Goal: Task Accomplishment & Management: Complete application form

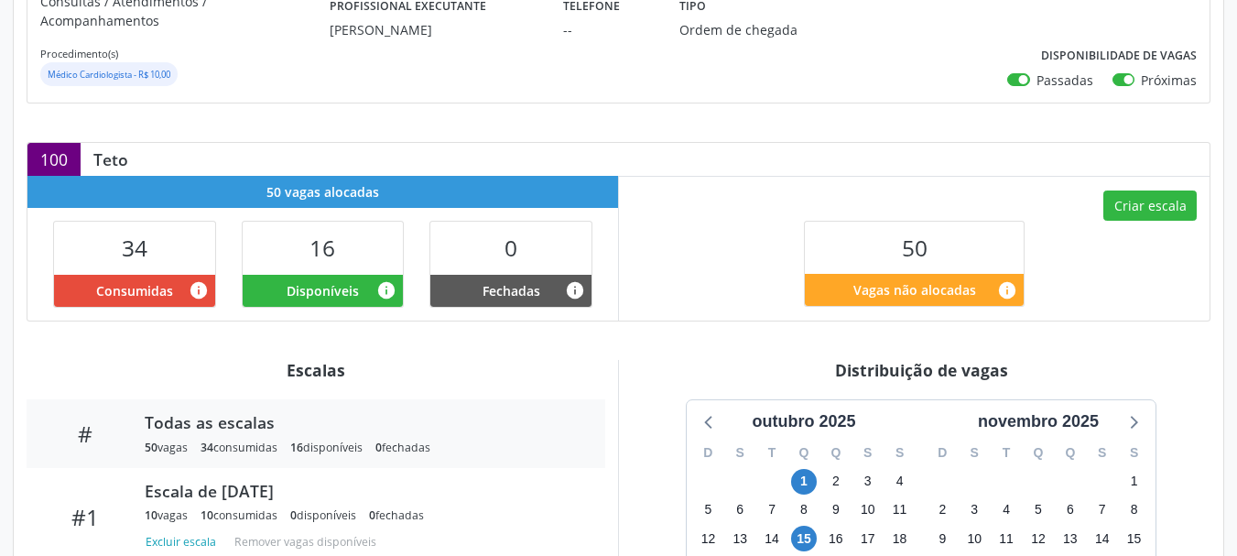
scroll to position [366, 0]
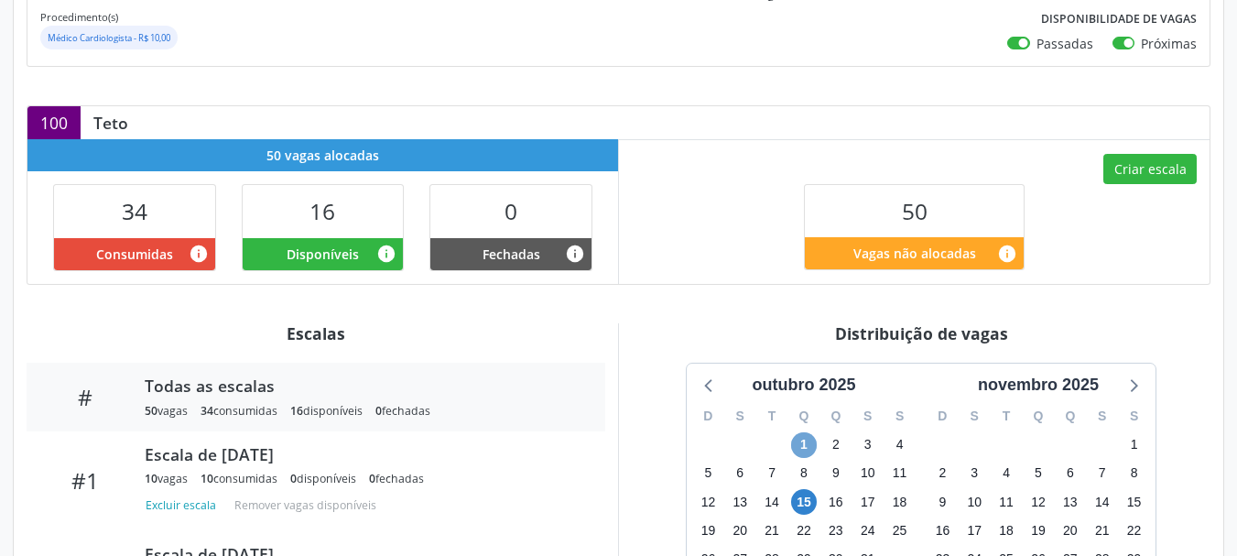
click at [800, 432] on span "1" at bounding box center [804, 445] width 26 height 26
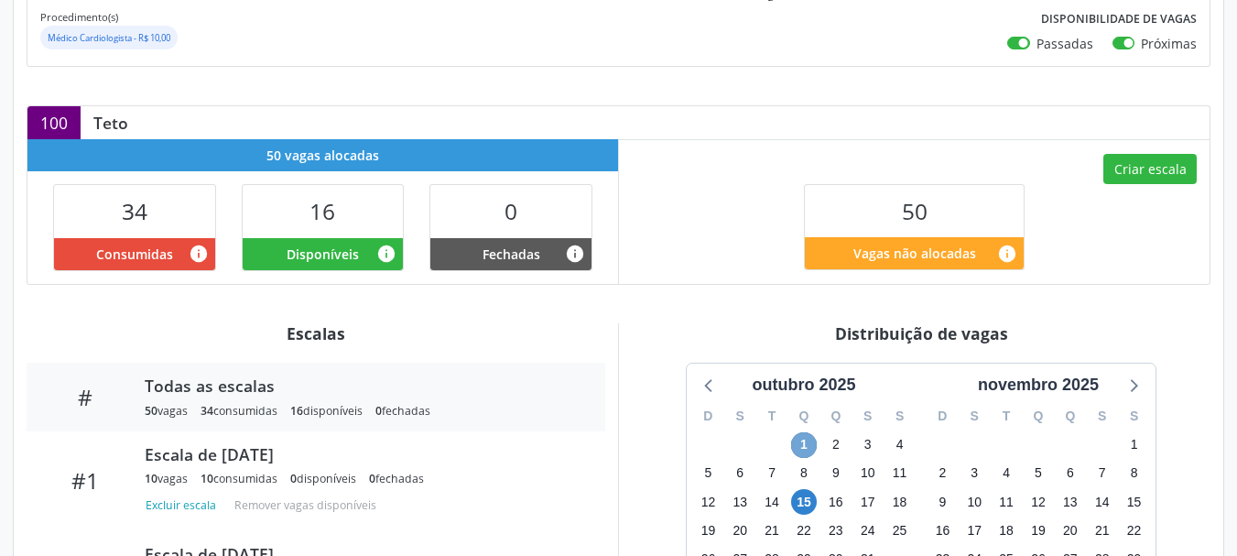
scroll to position [832, 0]
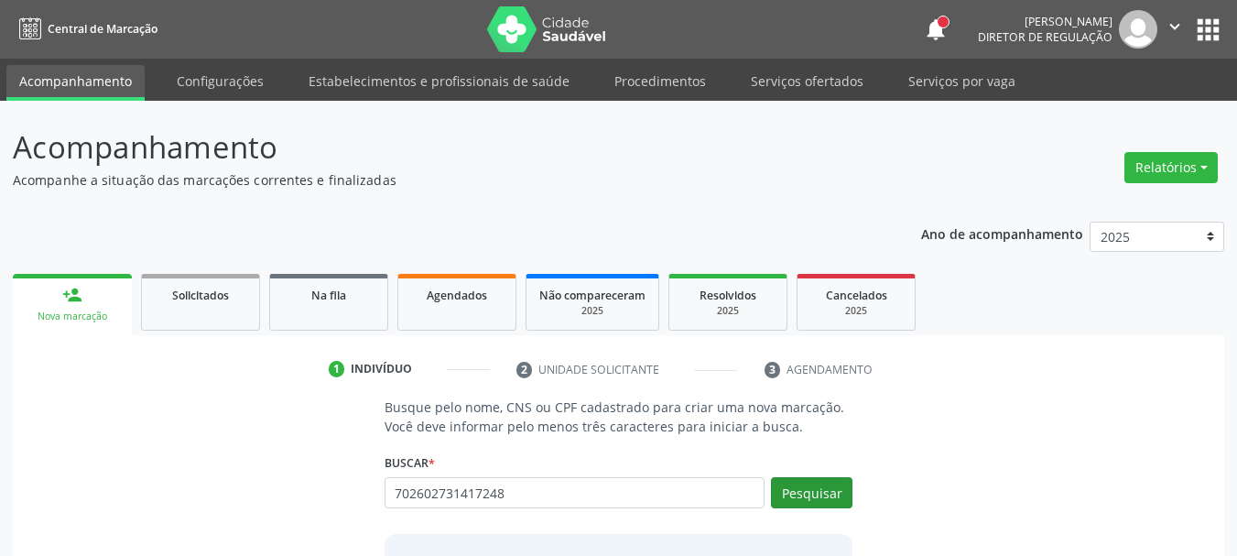
type input "702602731417248"
click at [786, 493] on button "Pesquisar" at bounding box center [811, 492] width 81 height 31
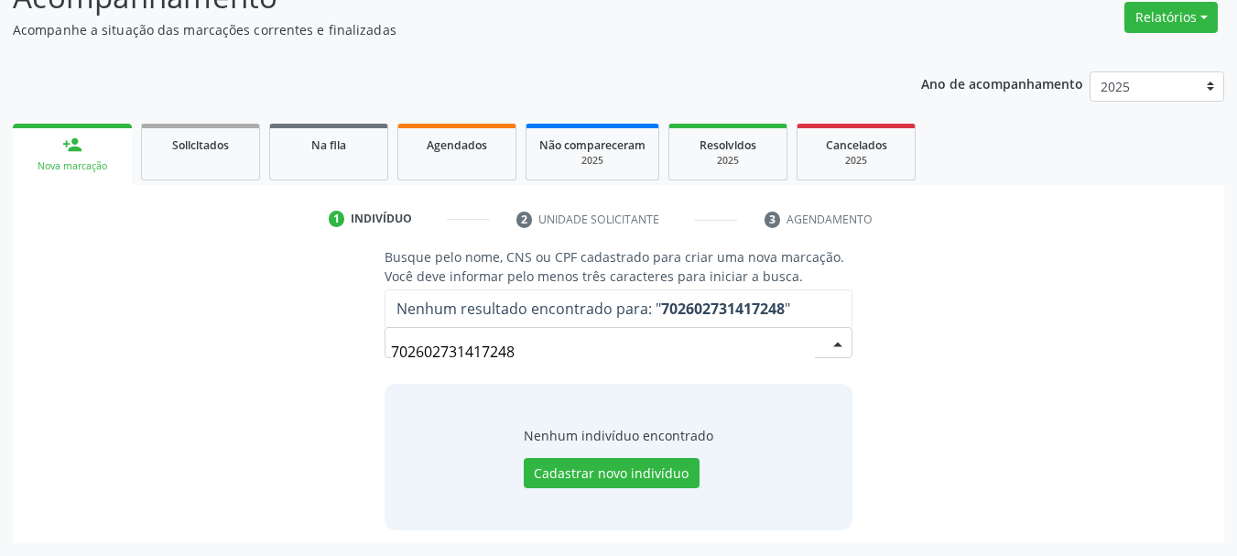
click at [563, 360] on input "702602731417248" at bounding box center [603, 351] width 425 height 37
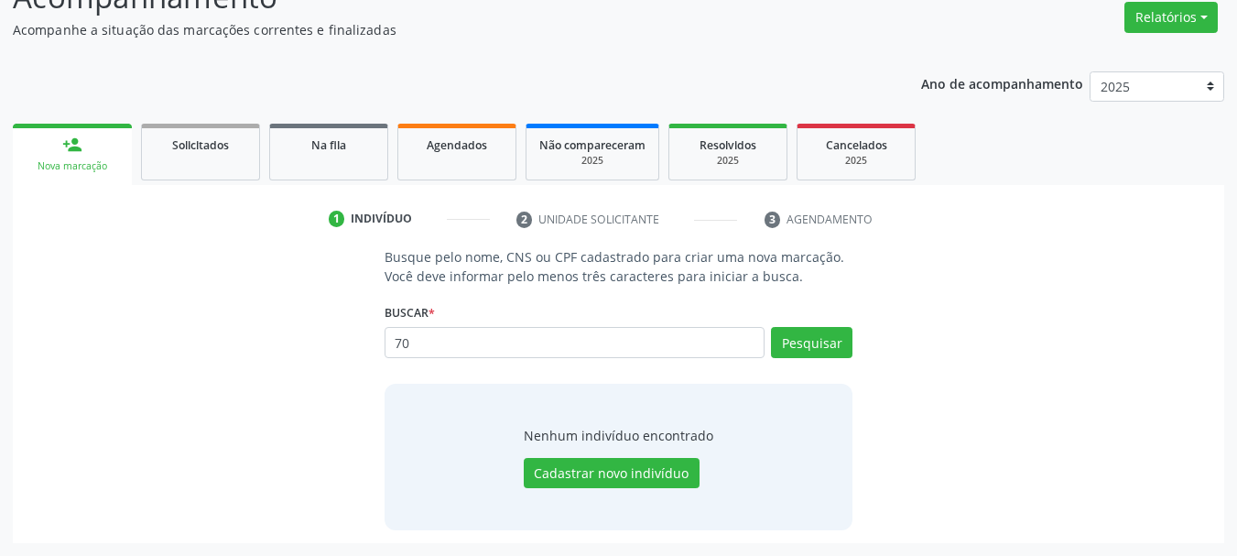
type input "7"
type input "16974410417"
click at [804, 339] on button "Pesquisar" at bounding box center [811, 342] width 81 height 31
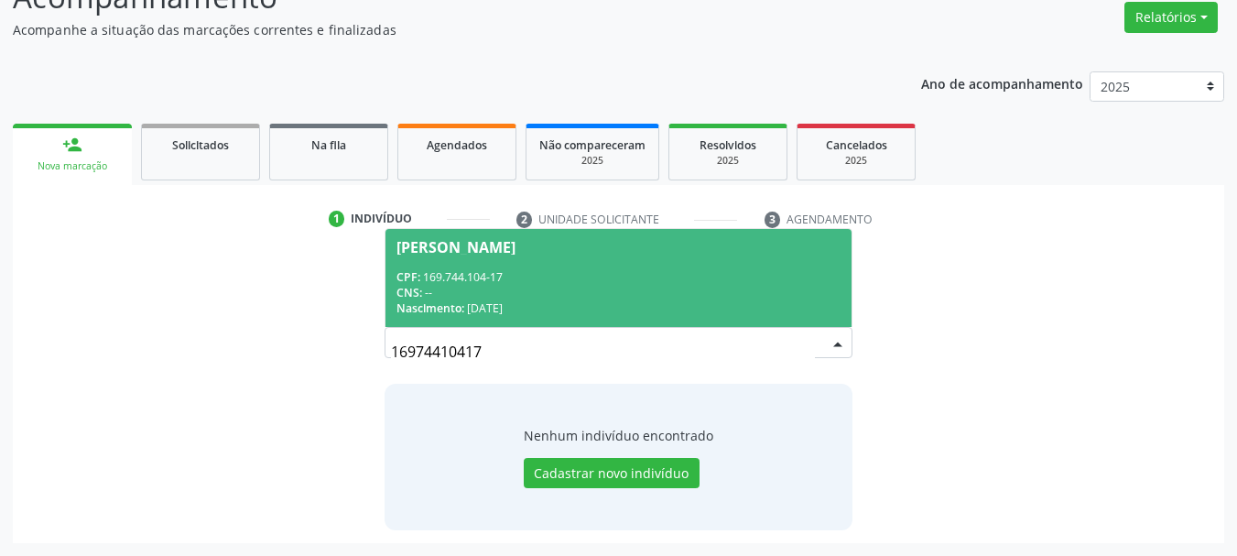
click at [556, 276] on div "CPF: 169.744.104-17" at bounding box center [618, 277] width 445 height 16
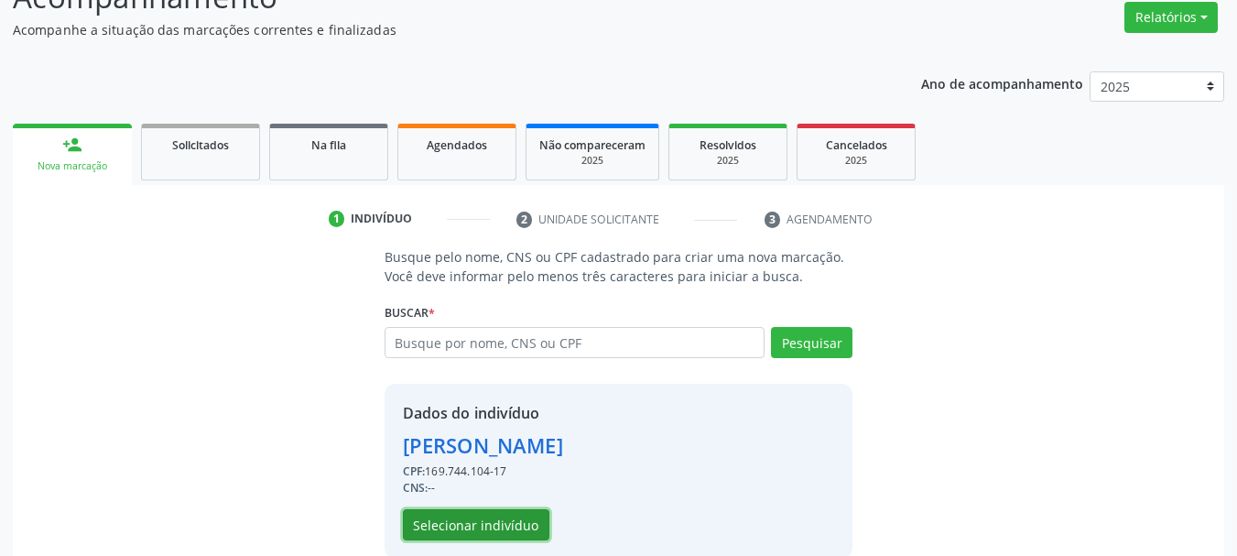
click at [503, 525] on button "Selecionar indivíduo" at bounding box center [476, 524] width 146 height 31
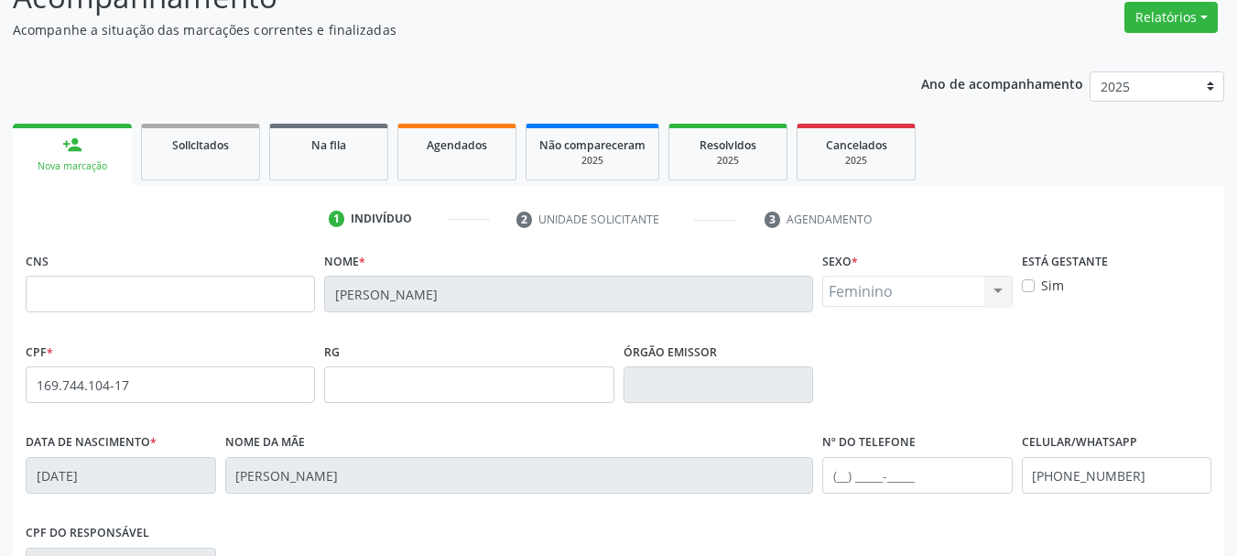
scroll to position [437, 0]
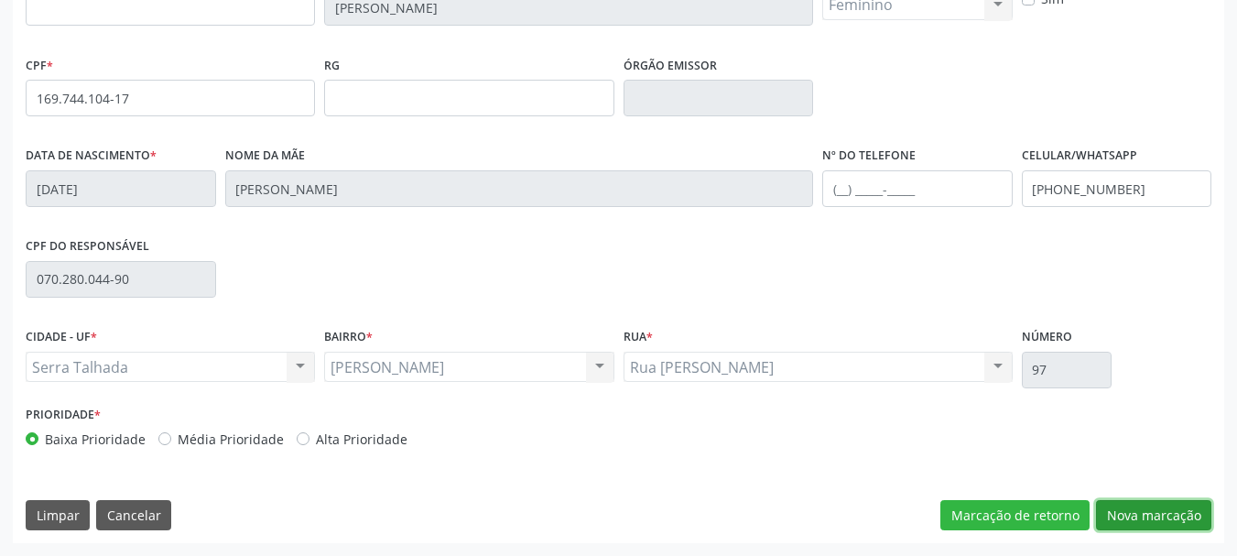
click at [1200, 504] on button "Nova marcação" at bounding box center [1153, 515] width 115 height 31
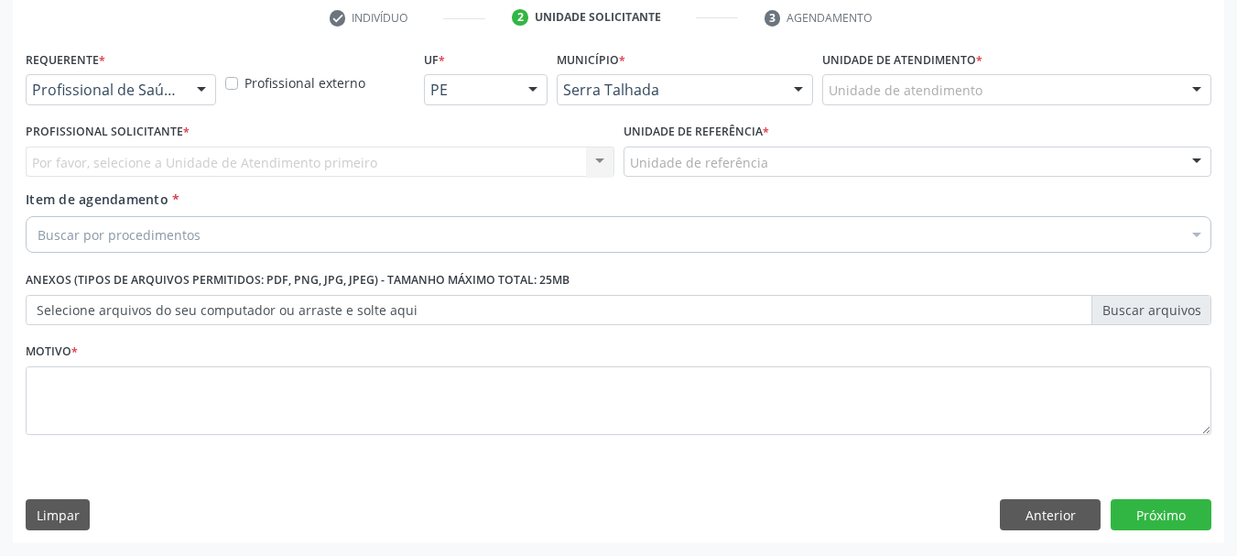
scroll to position [352, 0]
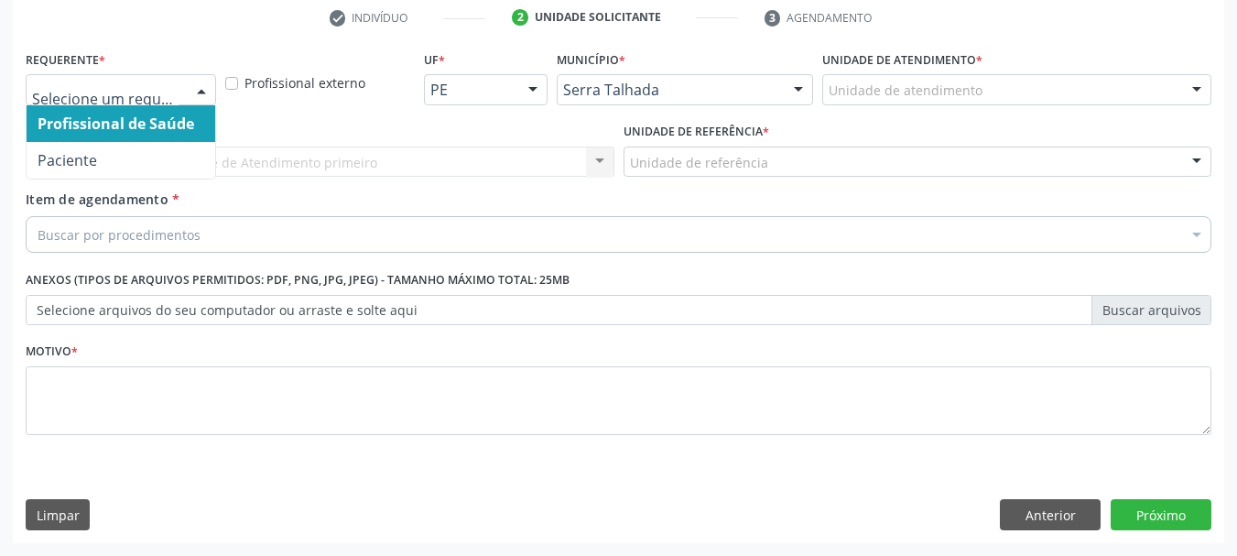
click at [186, 74] on div at bounding box center [121, 89] width 190 height 31
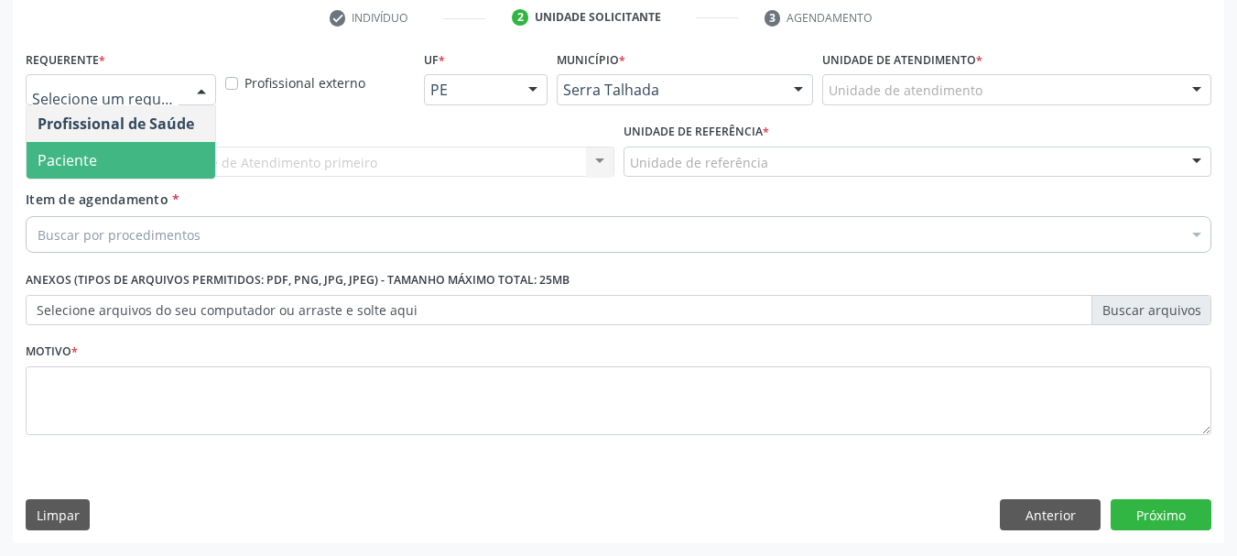
click at [182, 160] on span "Paciente" at bounding box center [121, 160] width 189 height 37
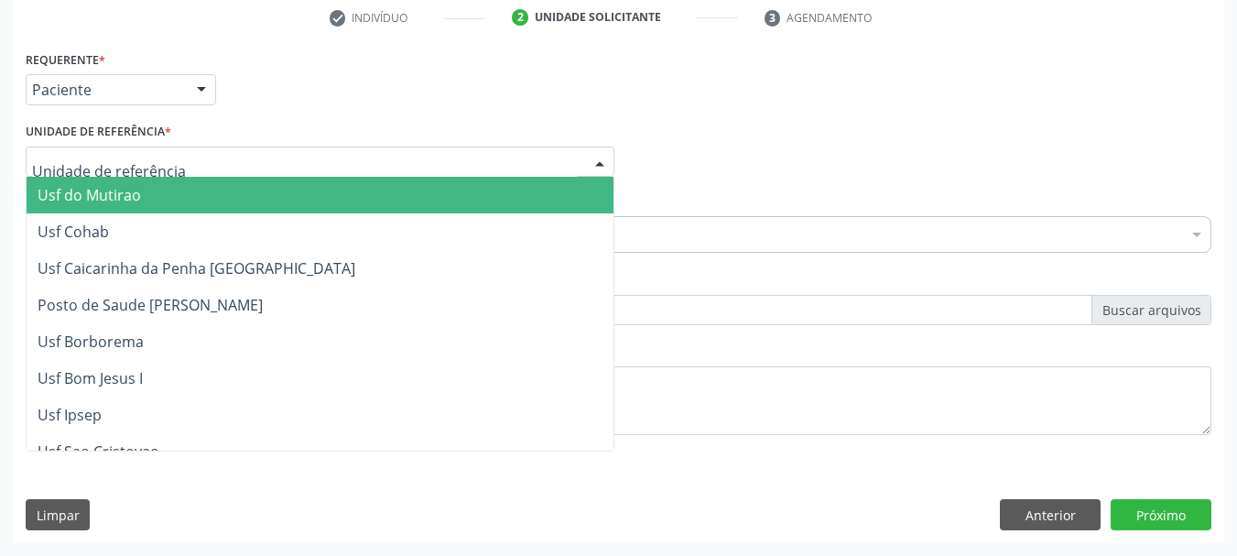
click at [191, 163] on div at bounding box center [320, 161] width 589 height 31
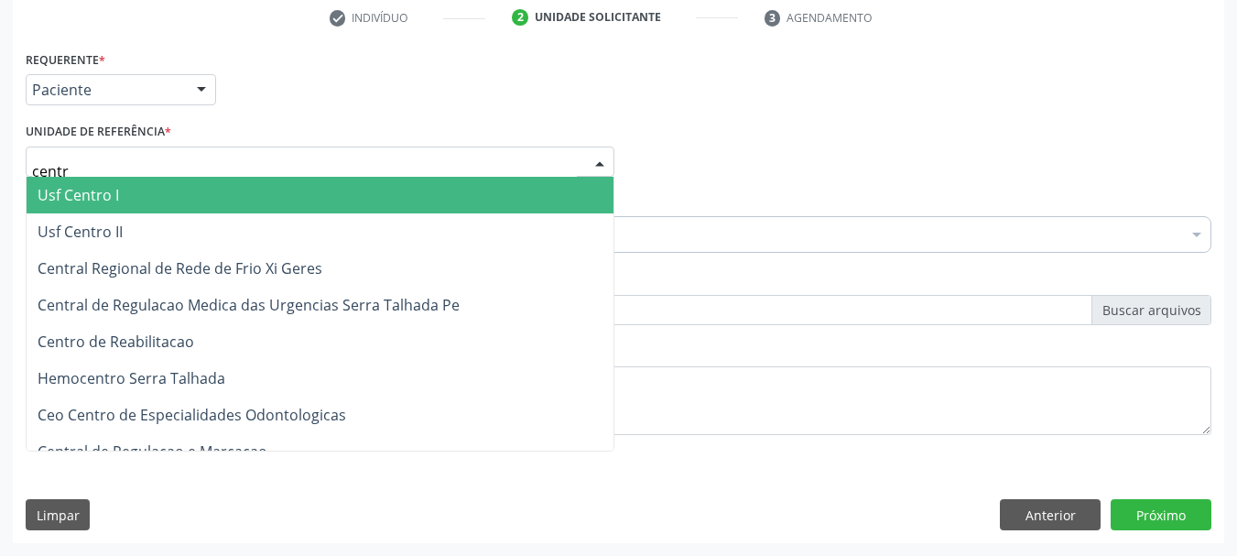
type input "centro"
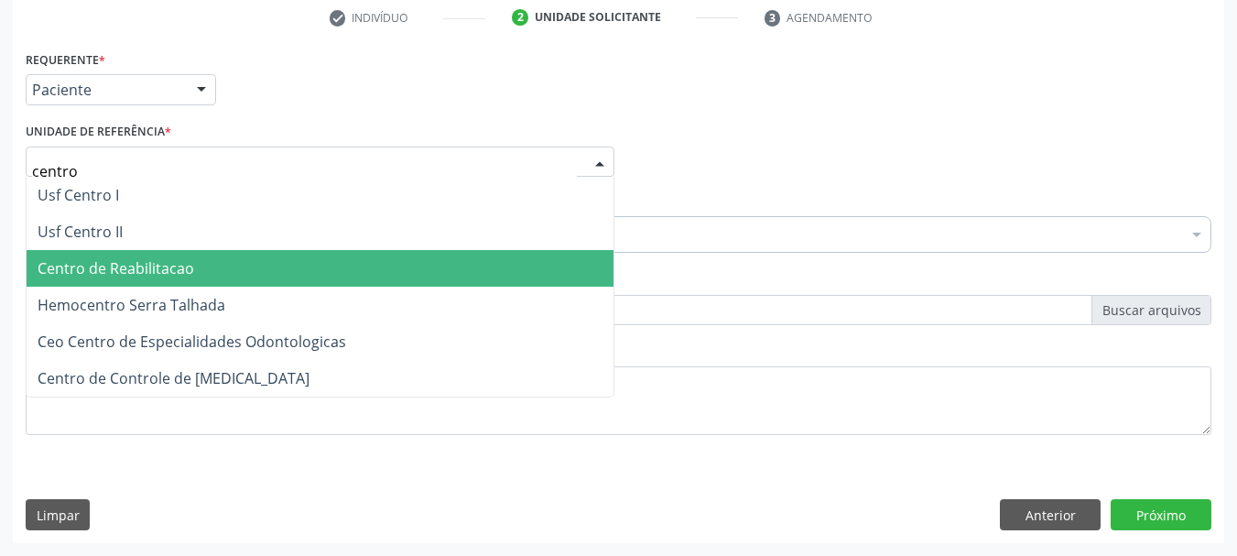
click at [162, 269] on span "Centro de Reabilitacao" at bounding box center [116, 268] width 157 height 20
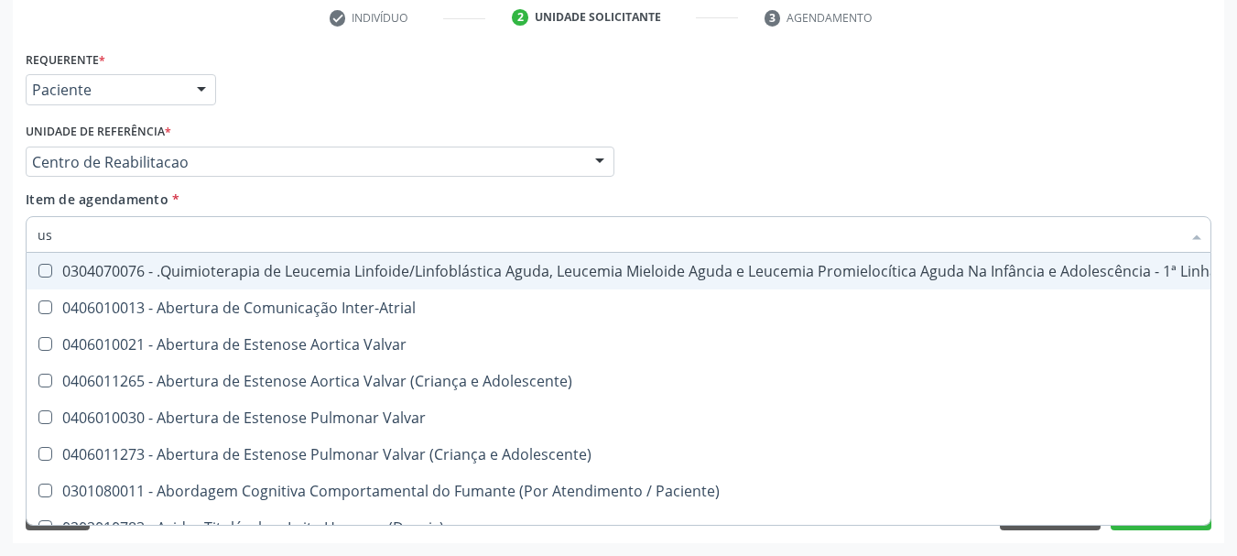
type input "usg"
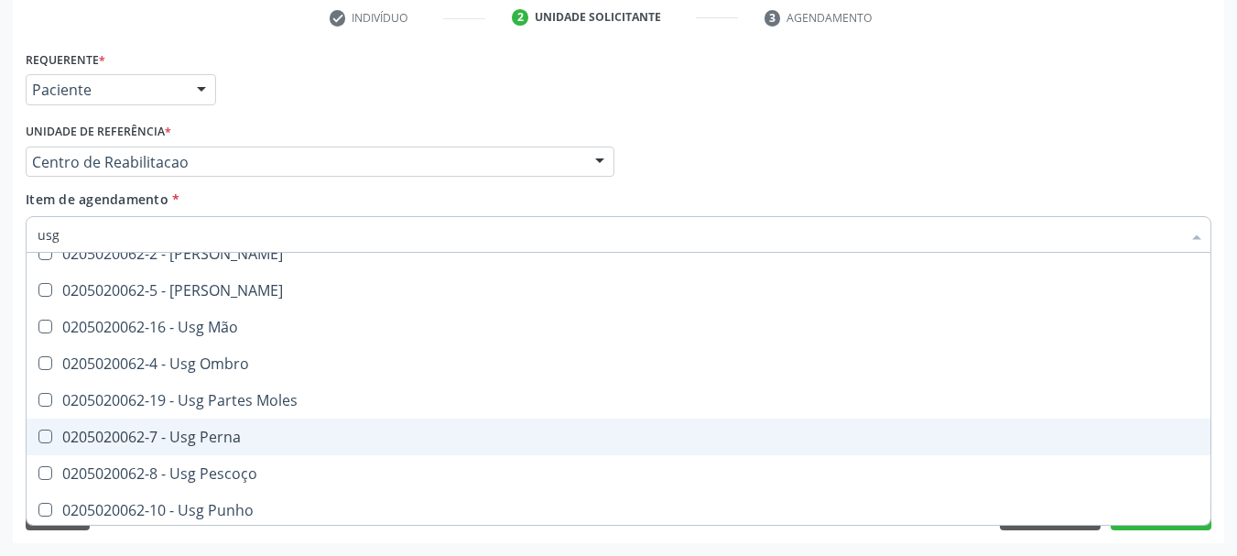
scroll to position [424, 0]
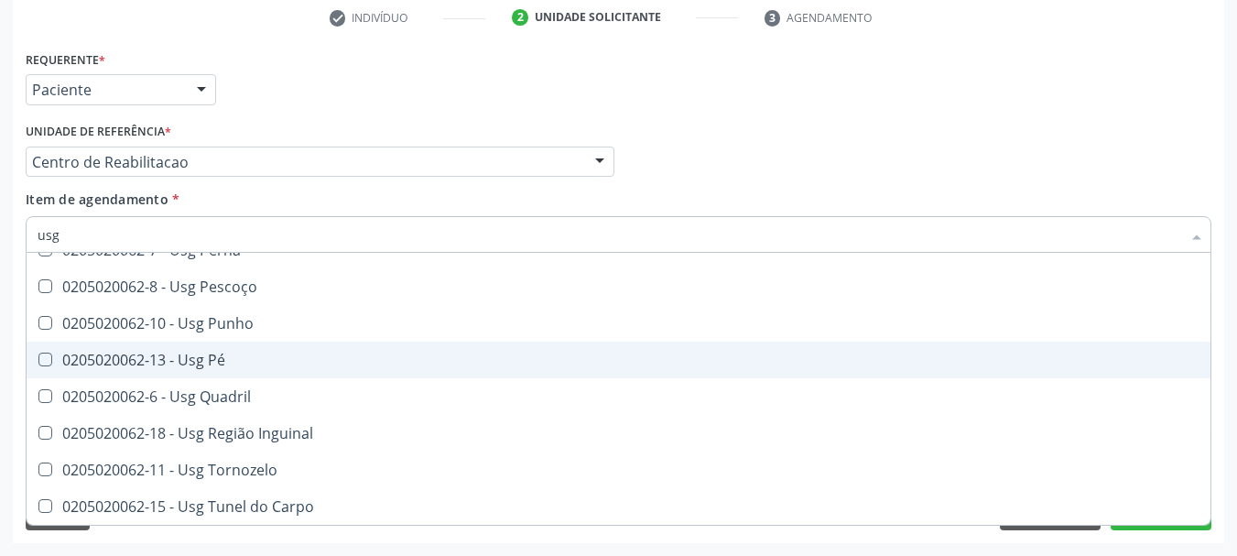
click at [445, 346] on span "0205020062-13 - Usg Pé" at bounding box center [619, 359] width 1184 height 37
checkbox Pé "true"
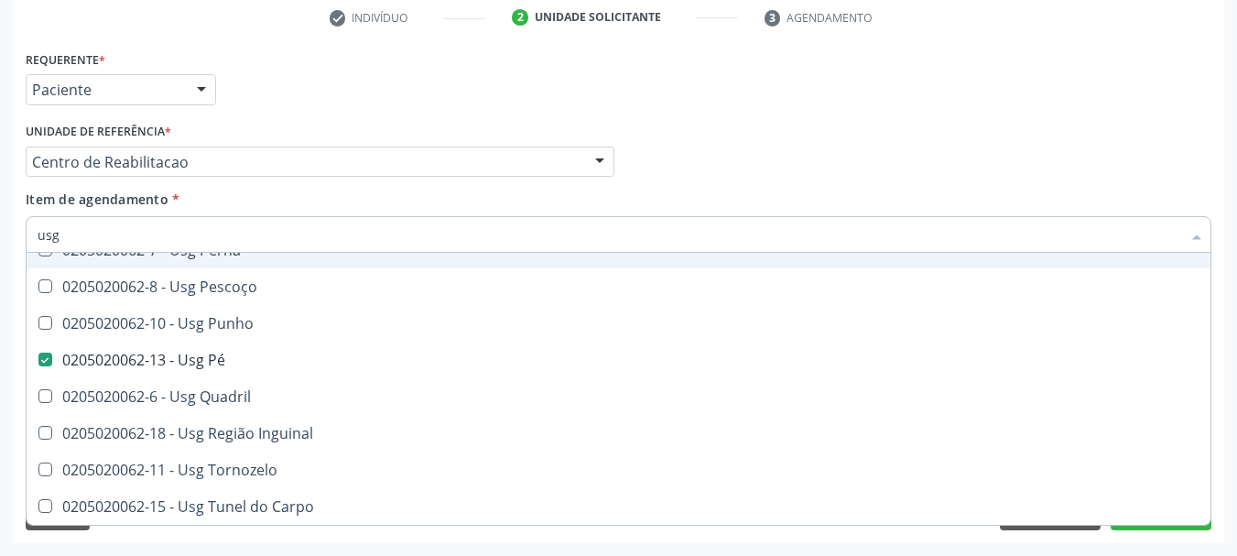
click at [903, 116] on div "Requerente * Paciente Profissional de Saúde Paciente Nenhum resultado encontrad…" at bounding box center [618, 81] width 1195 height 71
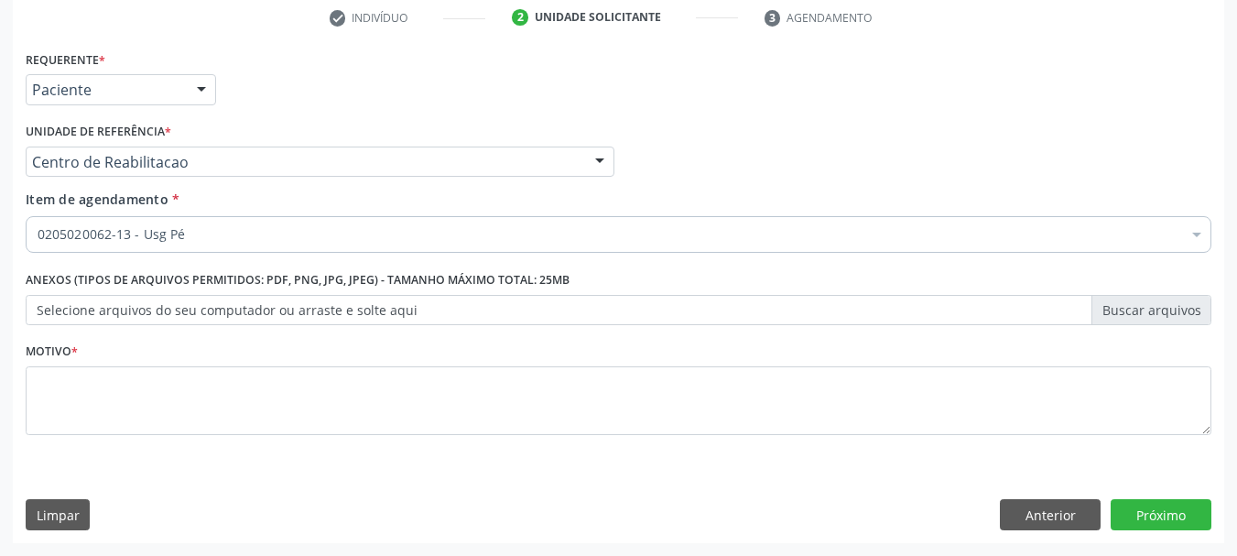
scroll to position [0, 0]
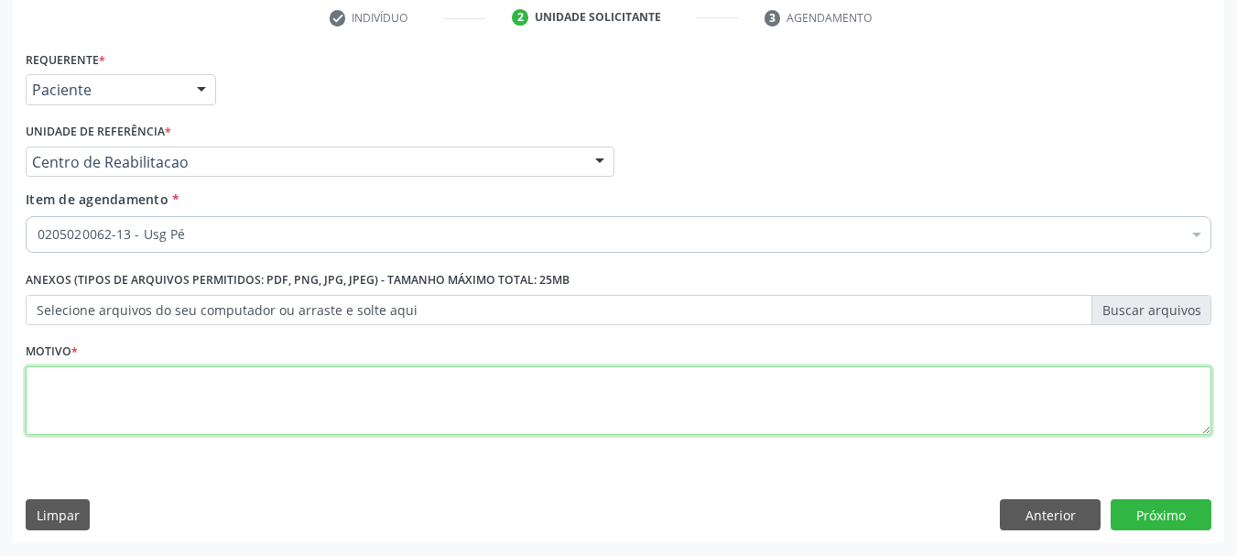
click at [407, 421] on textarea at bounding box center [618, 401] width 1185 height 70
type textarea "....."
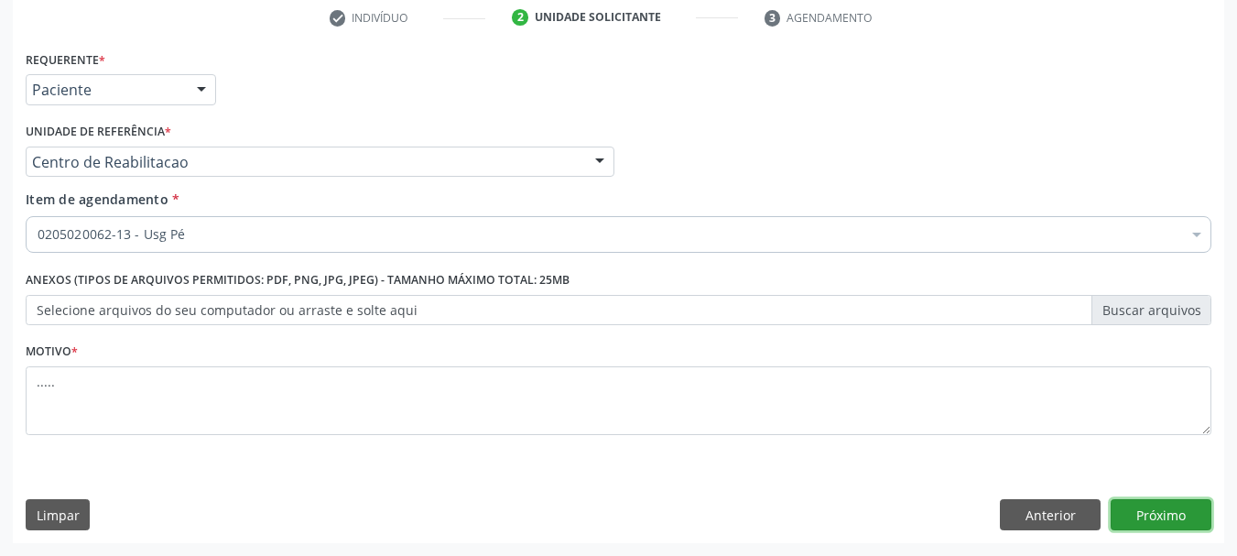
click at [1155, 506] on button "Próximo" at bounding box center [1160, 514] width 101 height 31
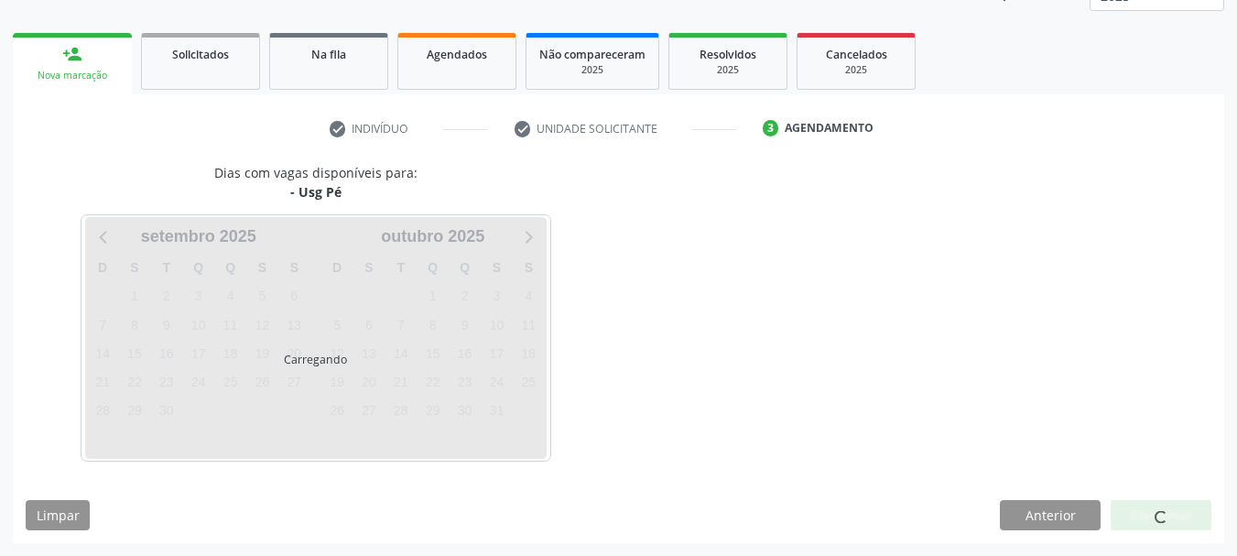
scroll to position [241, 0]
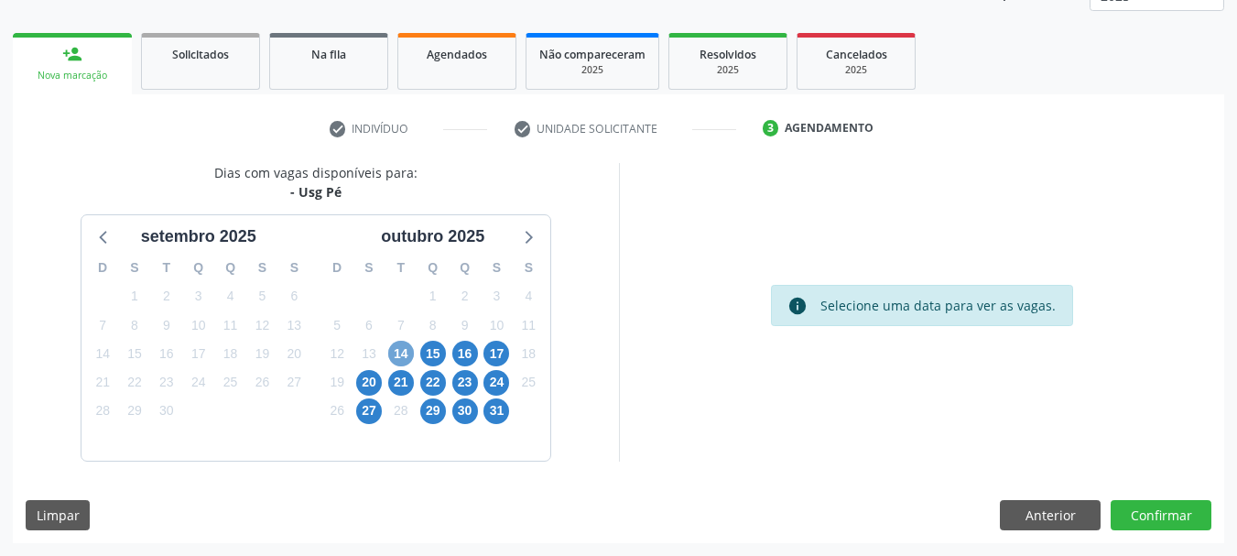
click at [401, 344] on span "14" at bounding box center [401, 354] width 26 height 26
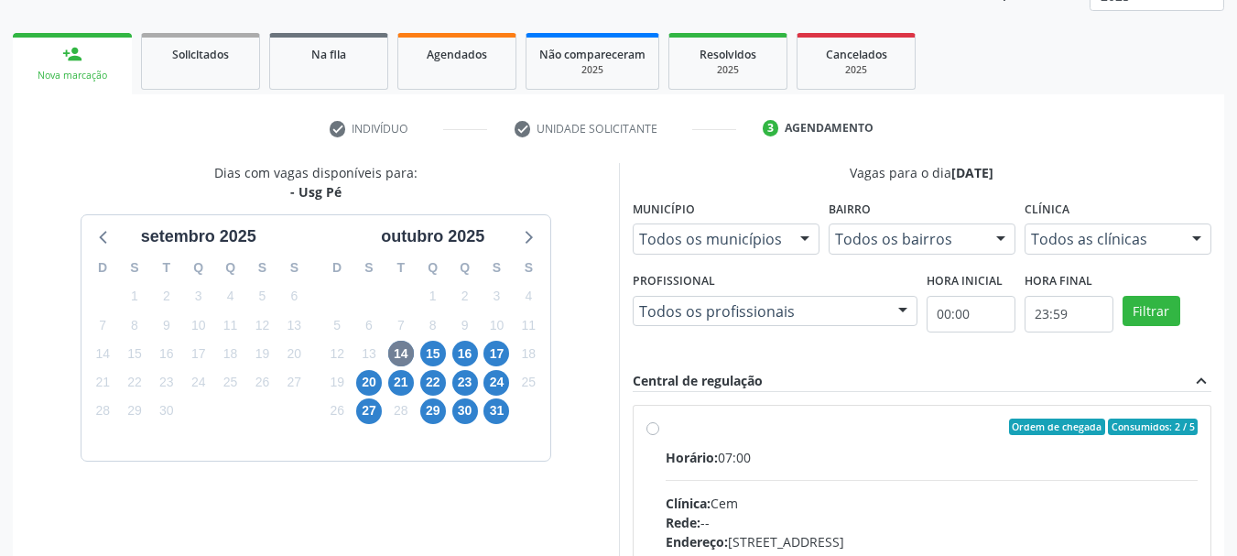
click at [666, 430] on label "Ordem de chegada Consumidos: 2 / 5 Horário: 07:00 Clínica: Cem Rede: -- Endereç…" at bounding box center [932, 558] width 533 height 281
click at [655, 430] on input "Ordem de chegada Consumidos: 2 / 5 Horário: 07:00 Clínica: Cem Rede: -- Endereç…" at bounding box center [652, 426] width 13 height 16
radio input "true"
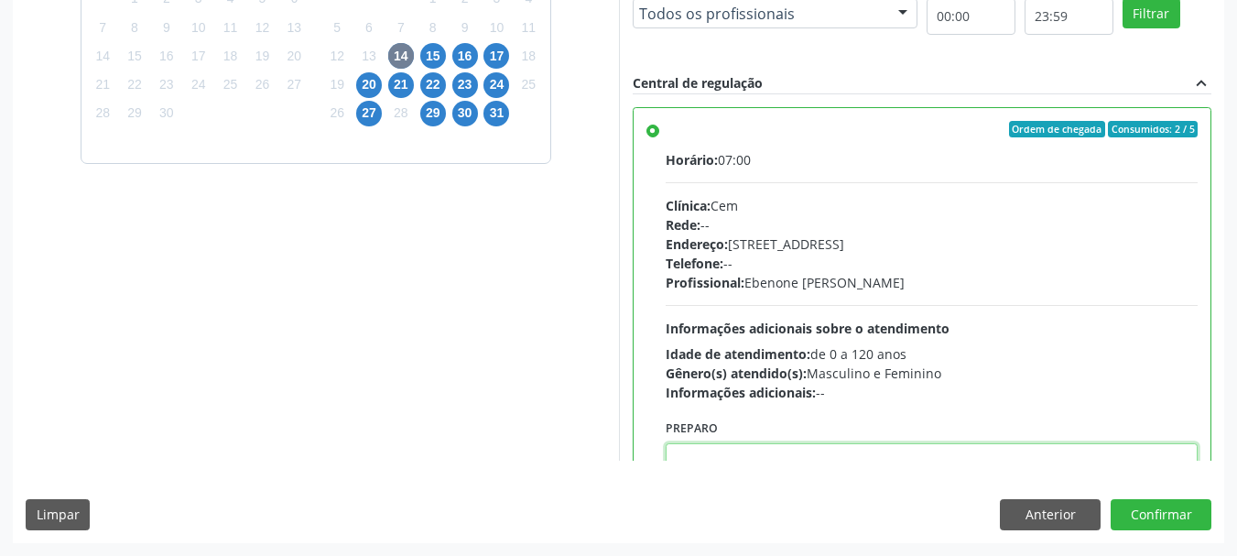
click at [974, 457] on textarea at bounding box center [932, 478] width 533 height 70
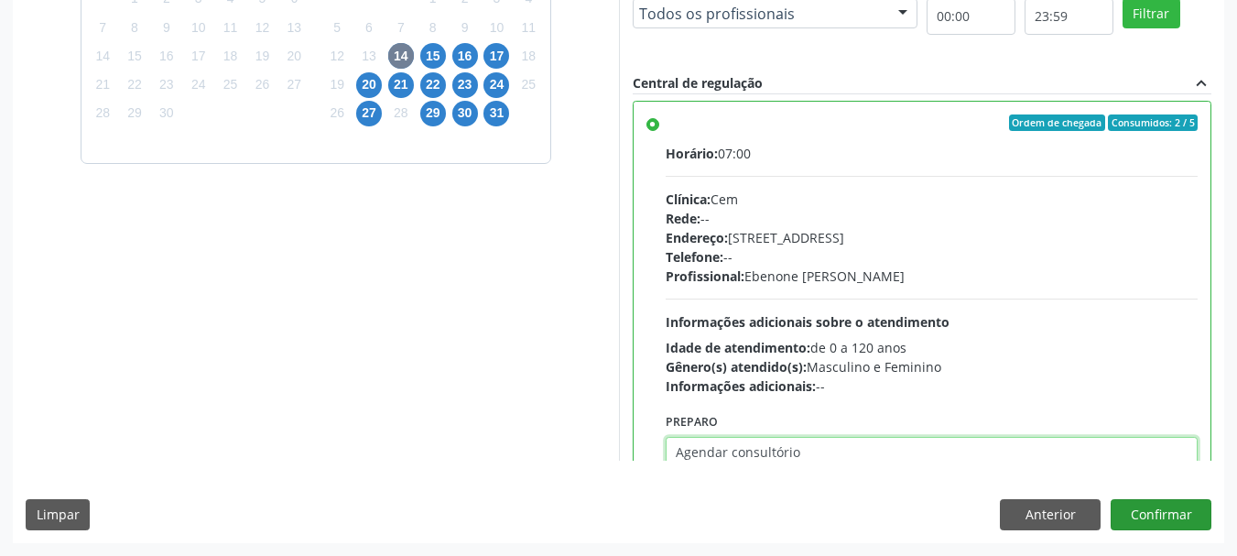
type textarea "Agendar consultório"
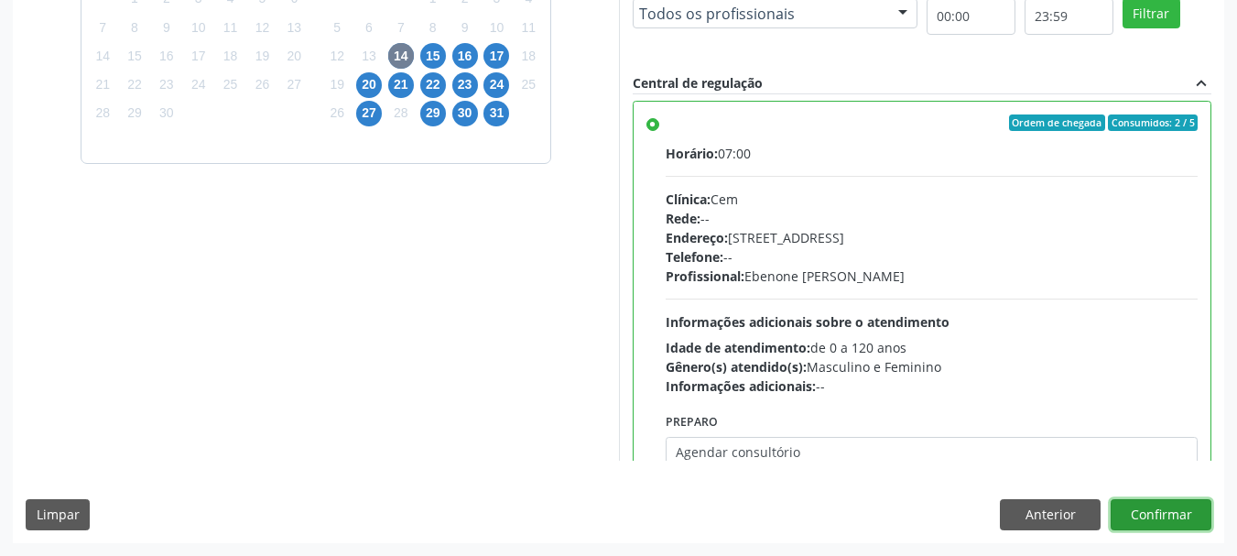
click at [1168, 510] on button "Confirmar" at bounding box center [1160, 514] width 101 height 31
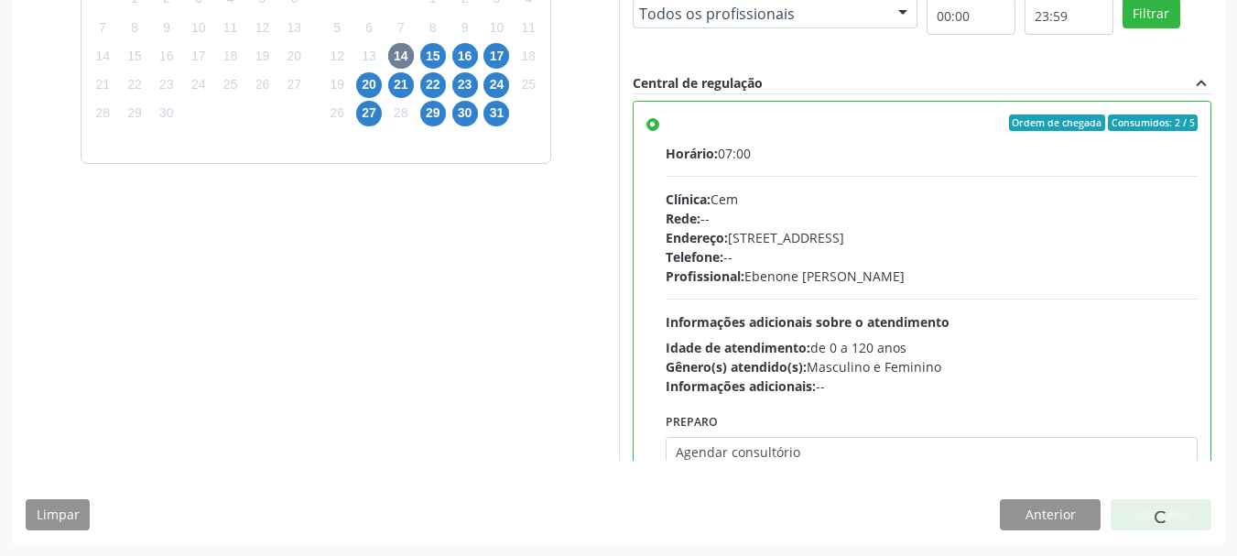
scroll to position [49, 0]
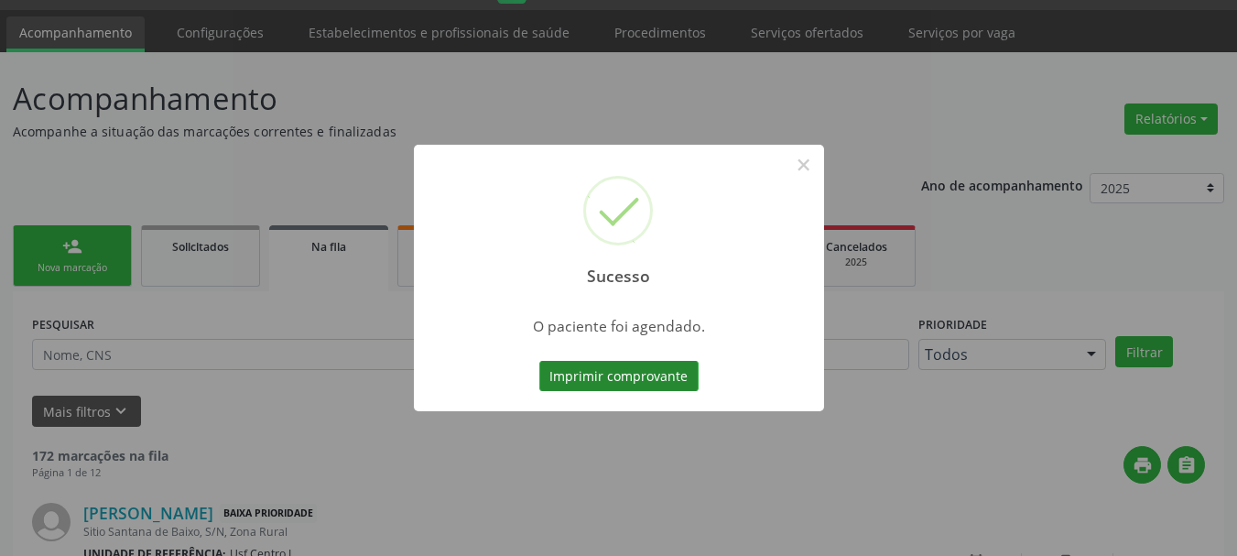
click at [607, 379] on button "Imprimir comprovante" at bounding box center [618, 376] width 159 height 31
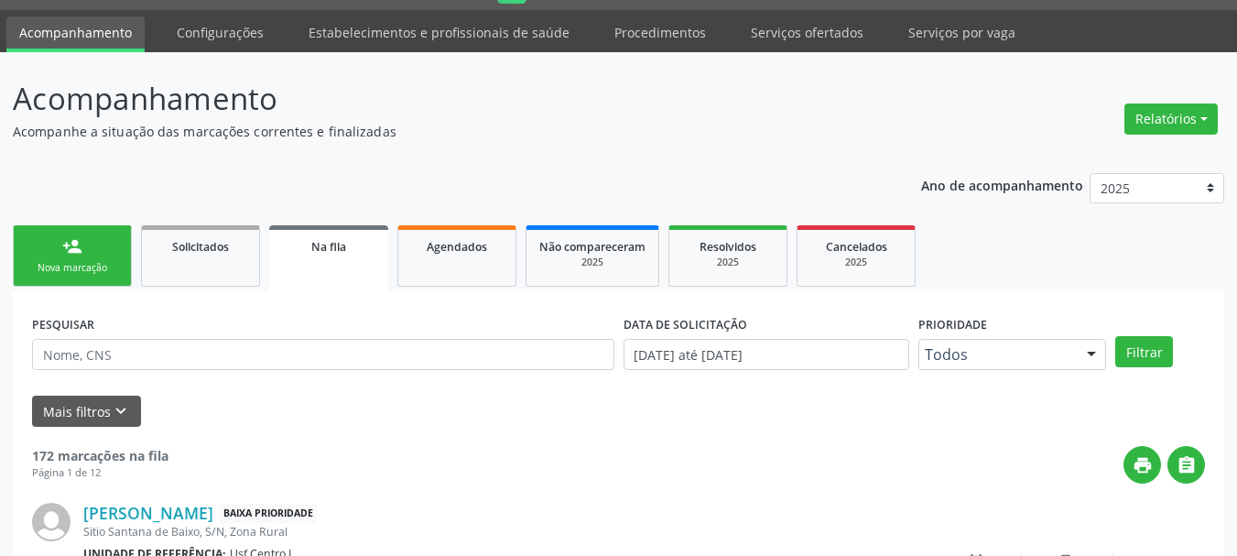
scroll to position [0, 0]
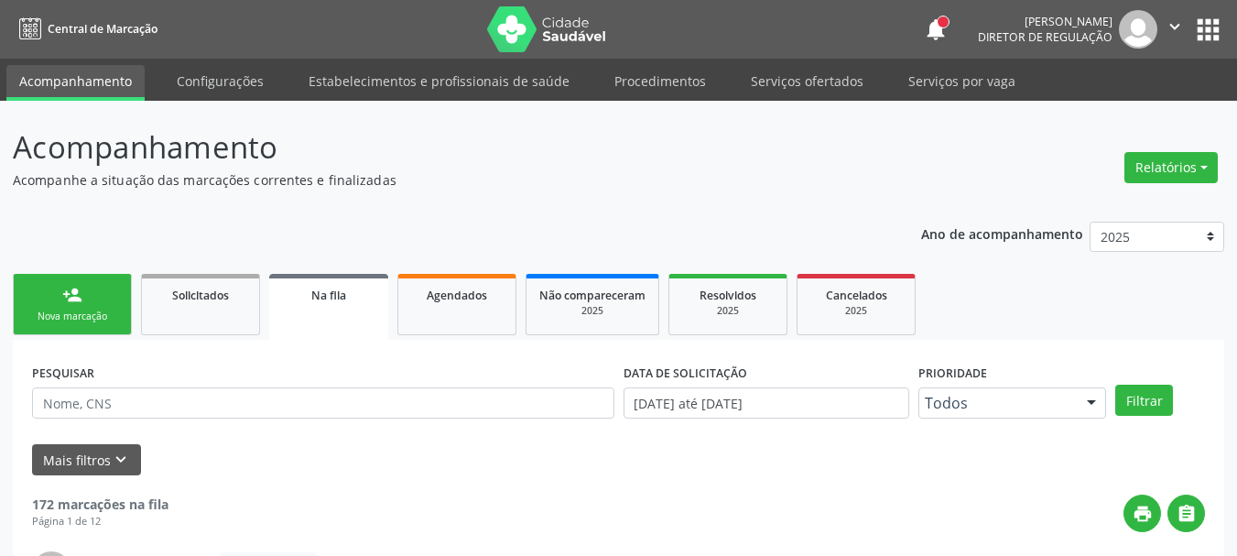
click at [1205, 27] on button "apps" at bounding box center [1208, 30] width 32 height 32
click at [1204, 31] on button "apps" at bounding box center [1208, 30] width 32 height 32
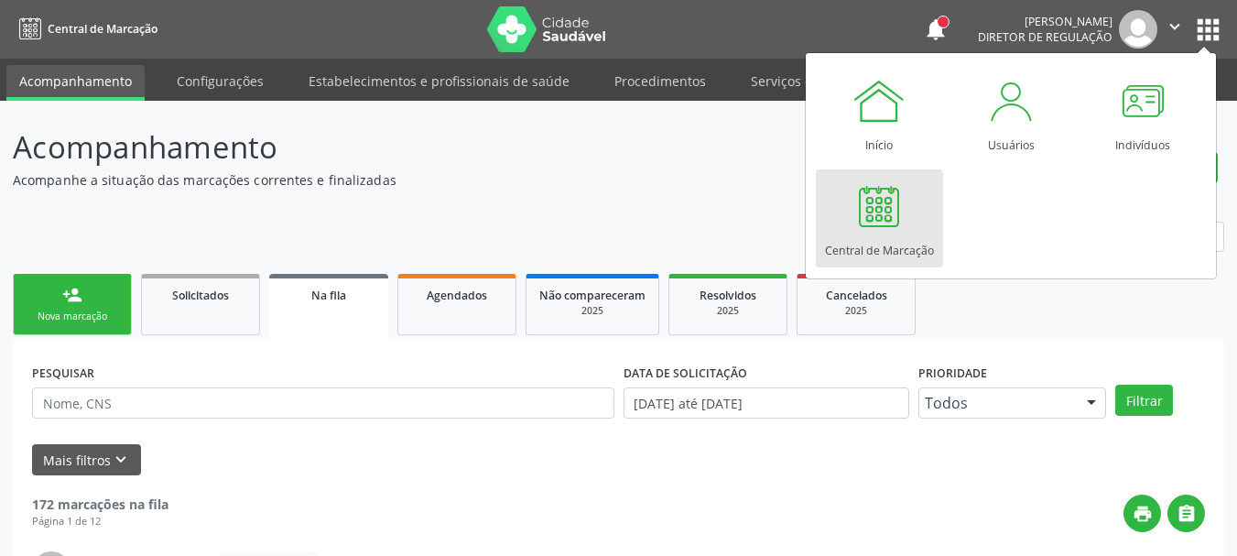
click at [877, 235] on div "Central de Marcação" at bounding box center [879, 245] width 109 height 25
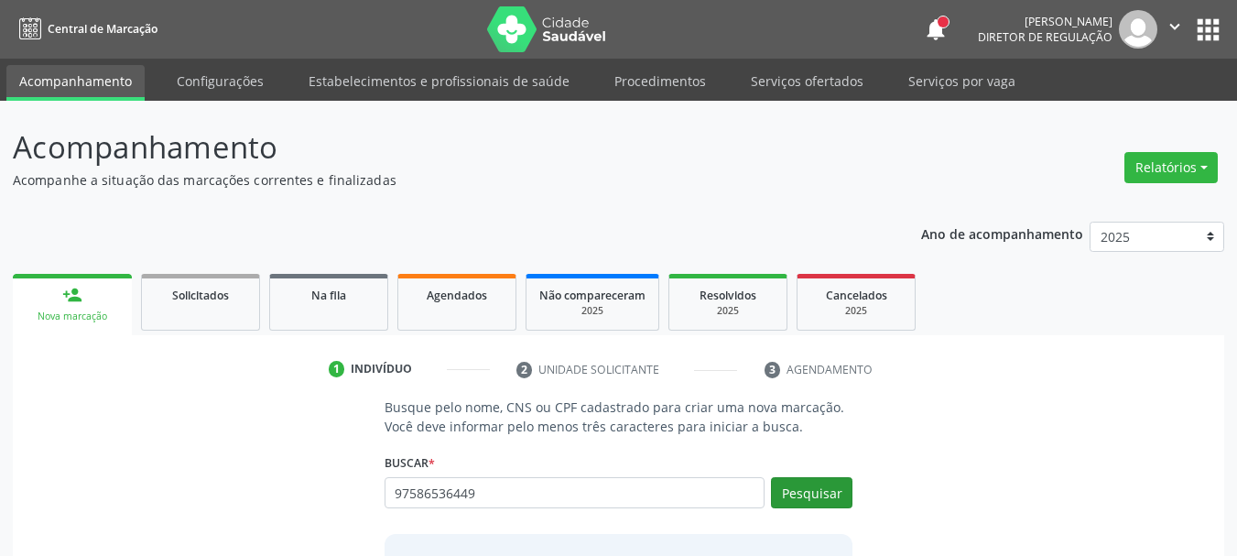
type input "97586536449"
click at [810, 499] on button "Pesquisar" at bounding box center [811, 492] width 81 height 31
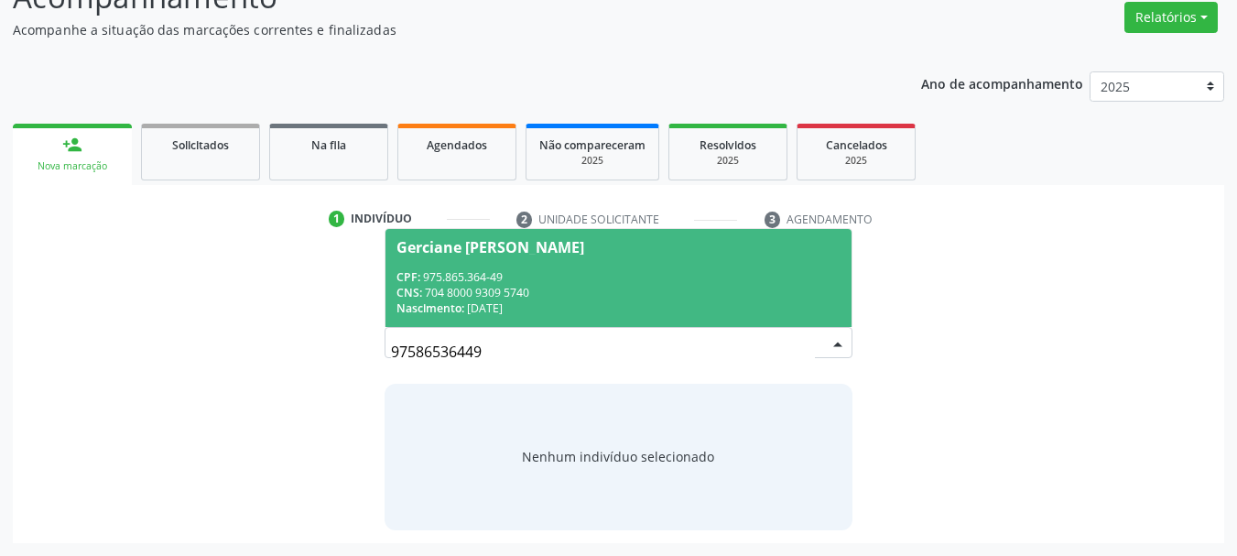
click at [703, 266] on span "Gerciane [PERSON_NAME] CPF: 975.865.364-49 CNS: 704 8000 9309 5740 Nascimento: …" at bounding box center [618, 278] width 467 height 98
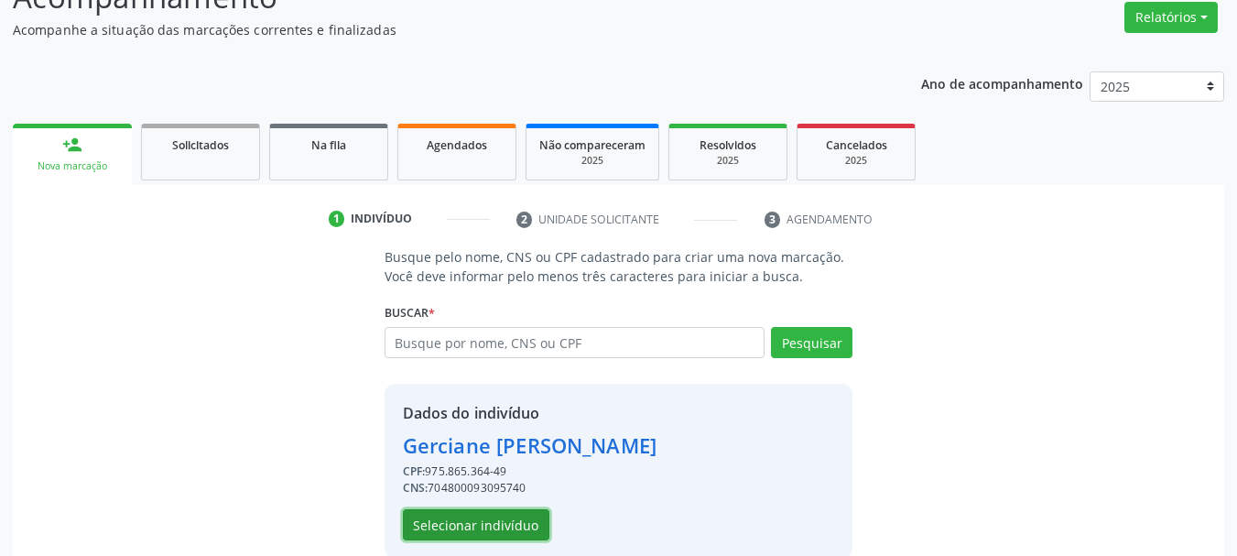
click at [496, 521] on button "Selecionar indivíduo" at bounding box center [476, 524] width 146 height 31
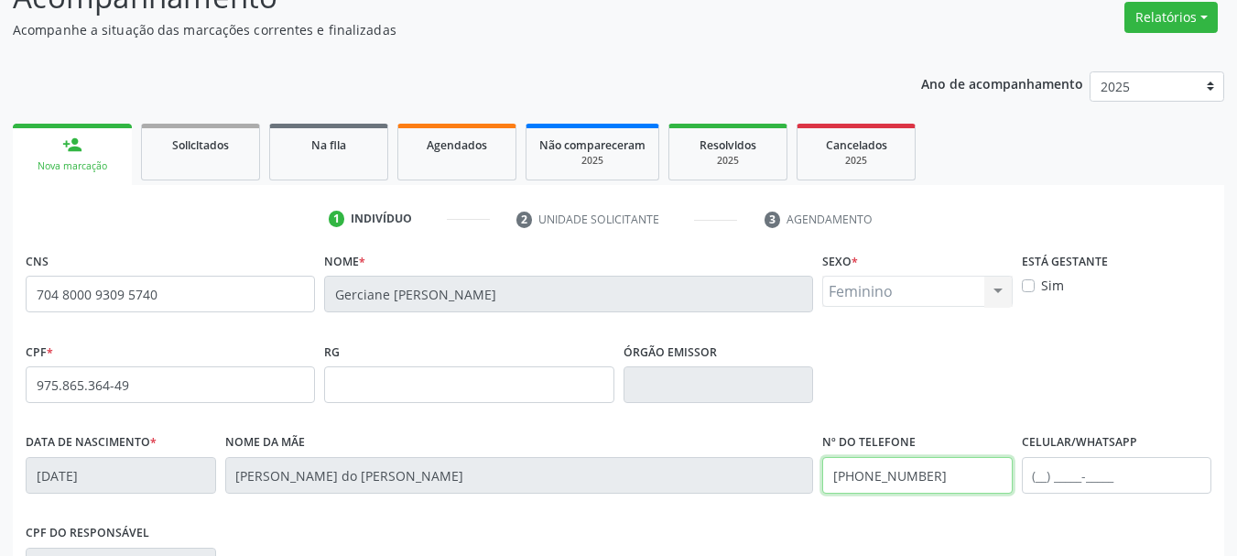
click at [930, 473] on input "[PHONE_NUMBER]" at bounding box center [917, 475] width 190 height 37
type input "("
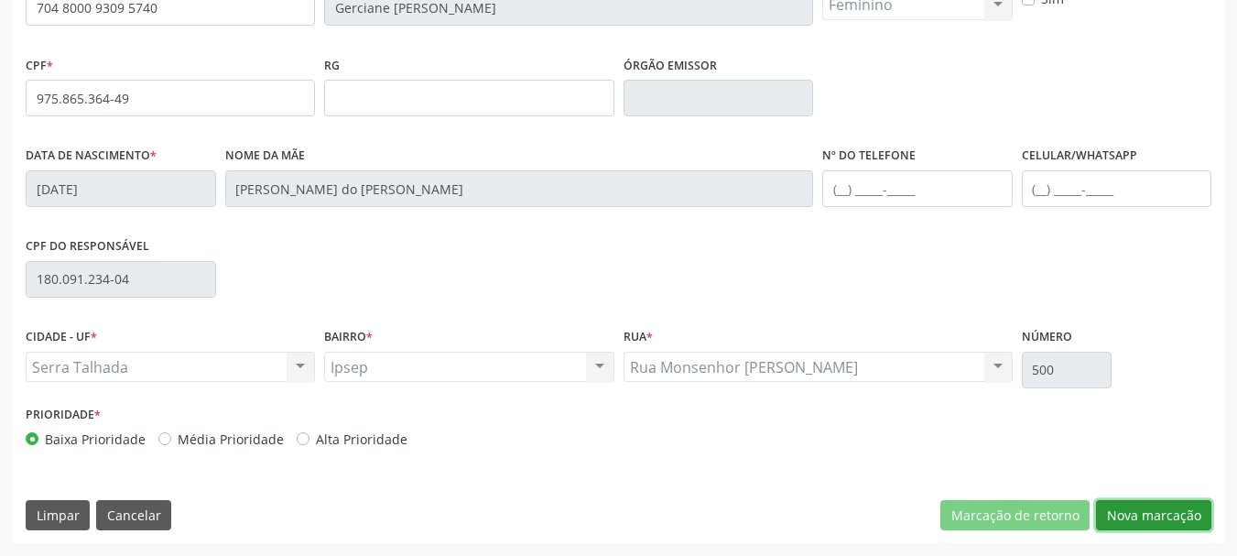
click at [1184, 511] on button "Nova marcação" at bounding box center [1153, 515] width 115 height 31
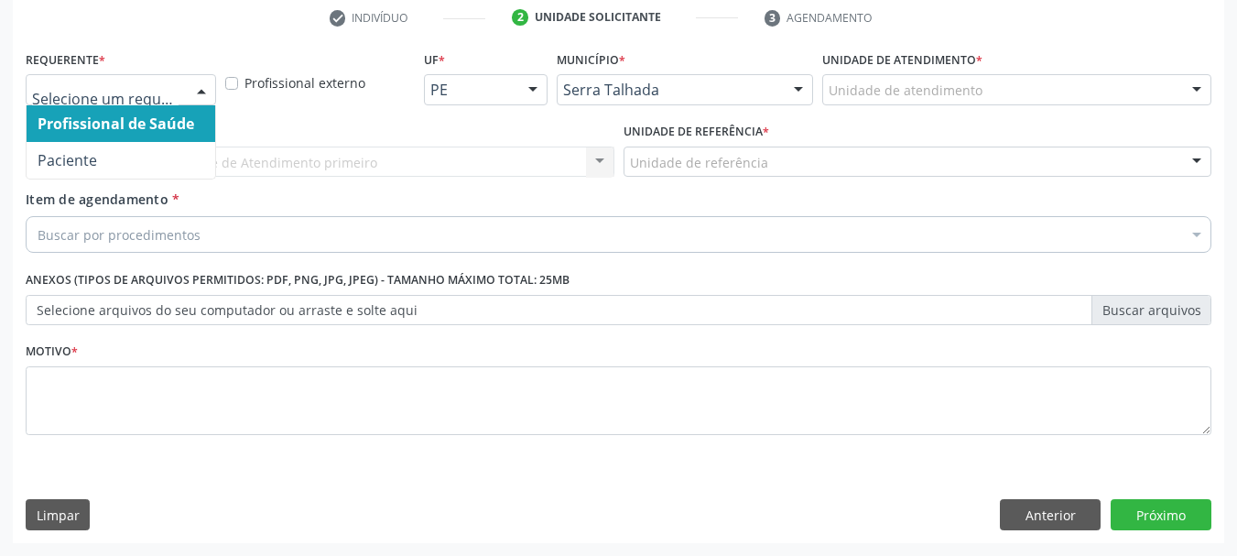
click at [209, 85] on div at bounding box center [201, 90] width 27 height 31
click at [204, 95] on div at bounding box center [201, 90] width 27 height 31
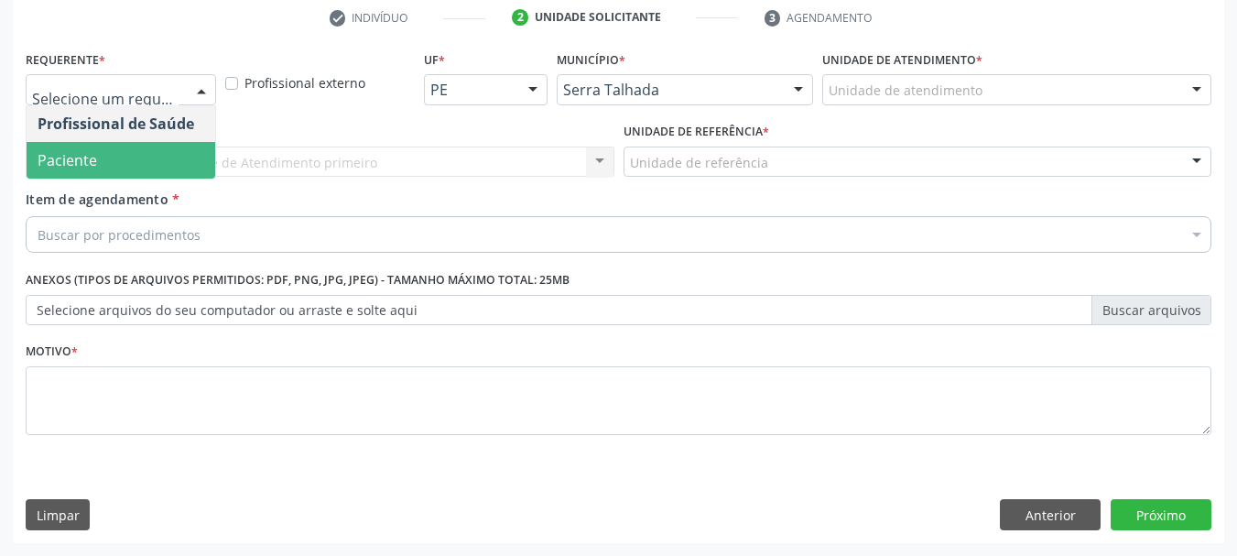
click at [189, 154] on span "Paciente" at bounding box center [121, 160] width 189 height 37
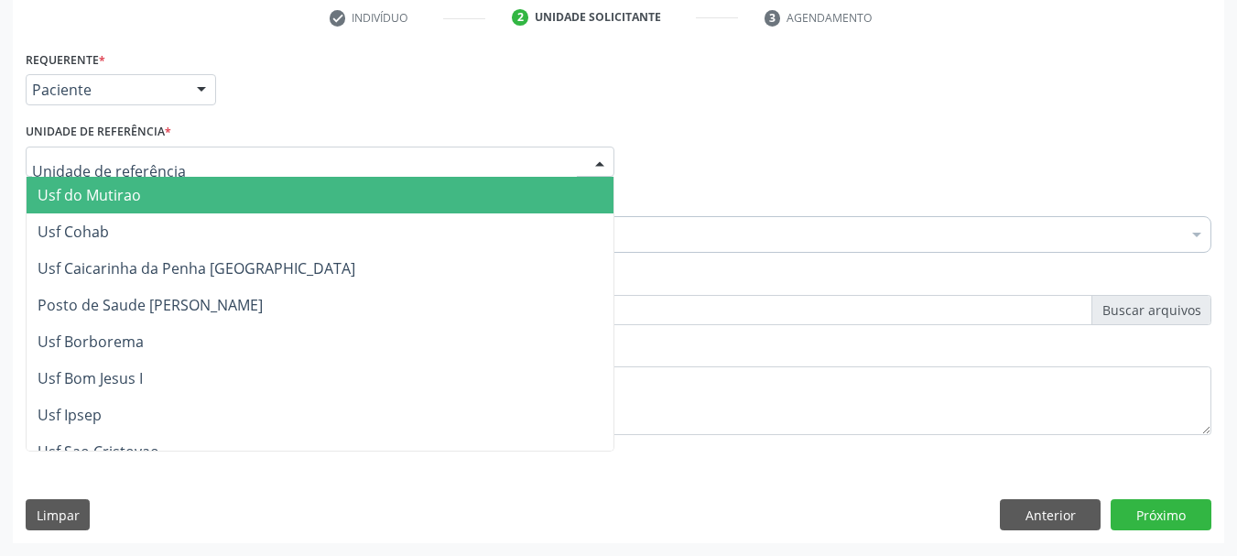
click at [182, 157] on div at bounding box center [320, 161] width 589 height 31
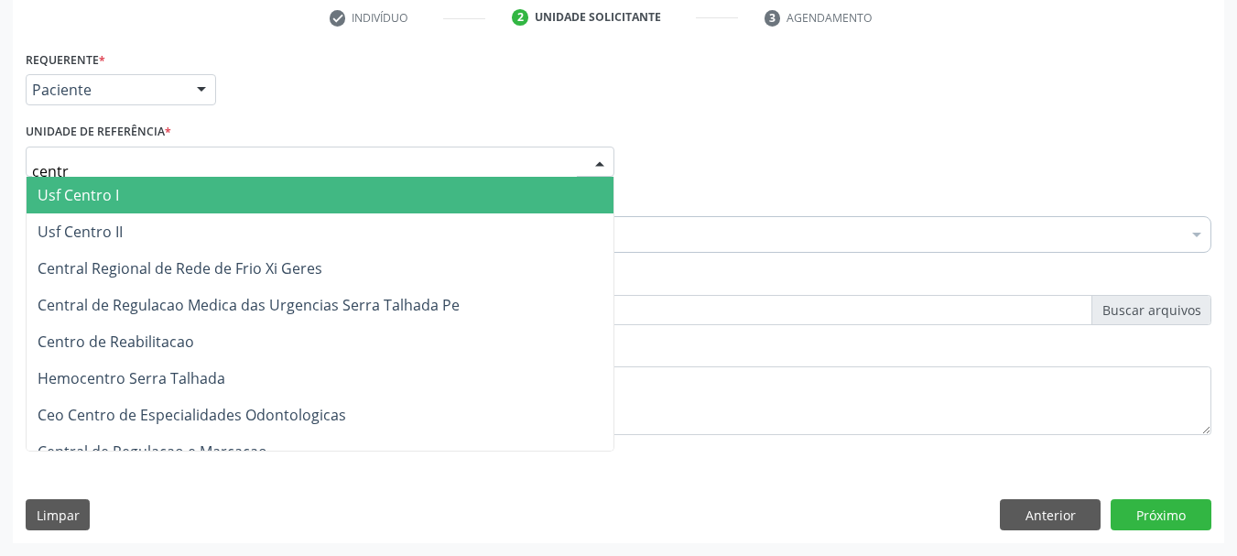
type input "centro"
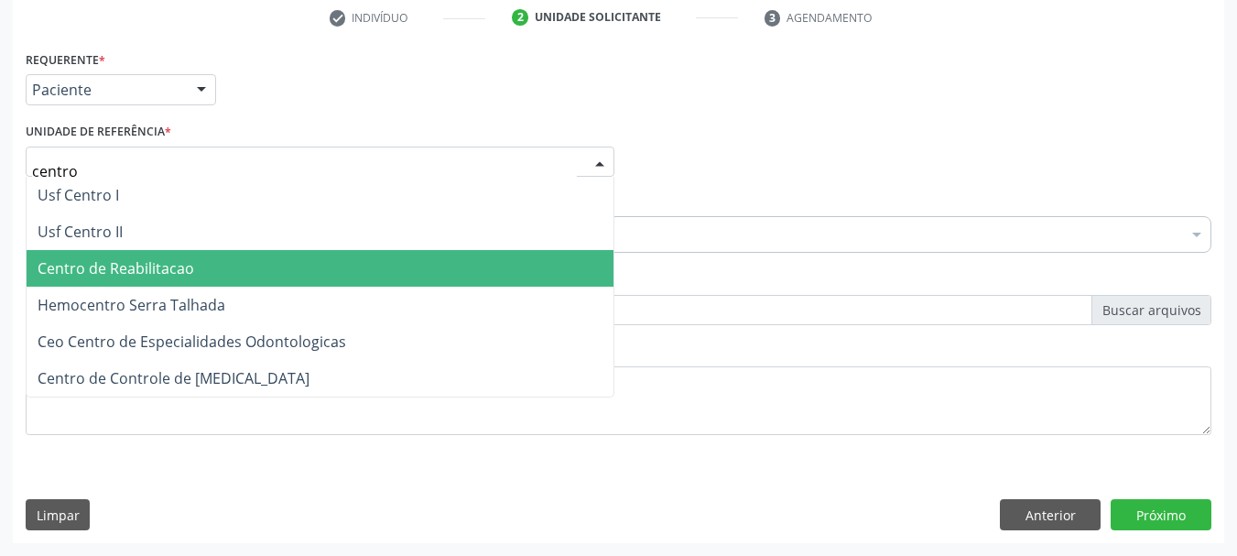
click at [169, 259] on span "Centro de Reabilitacao" at bounding box center [116, 268] width 157 height 20
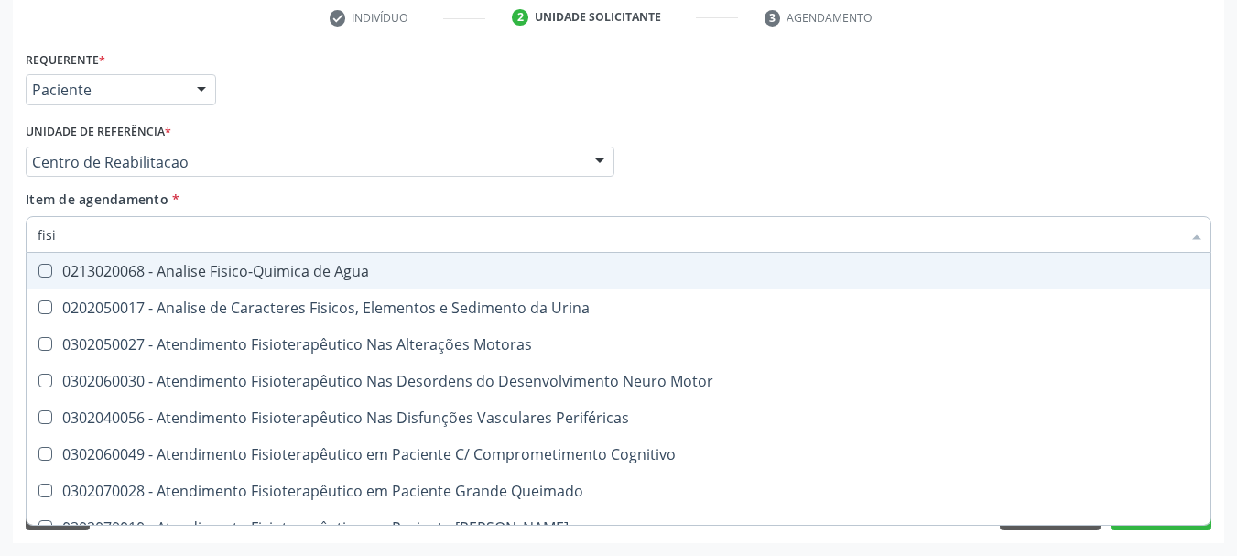
type input "fisio"
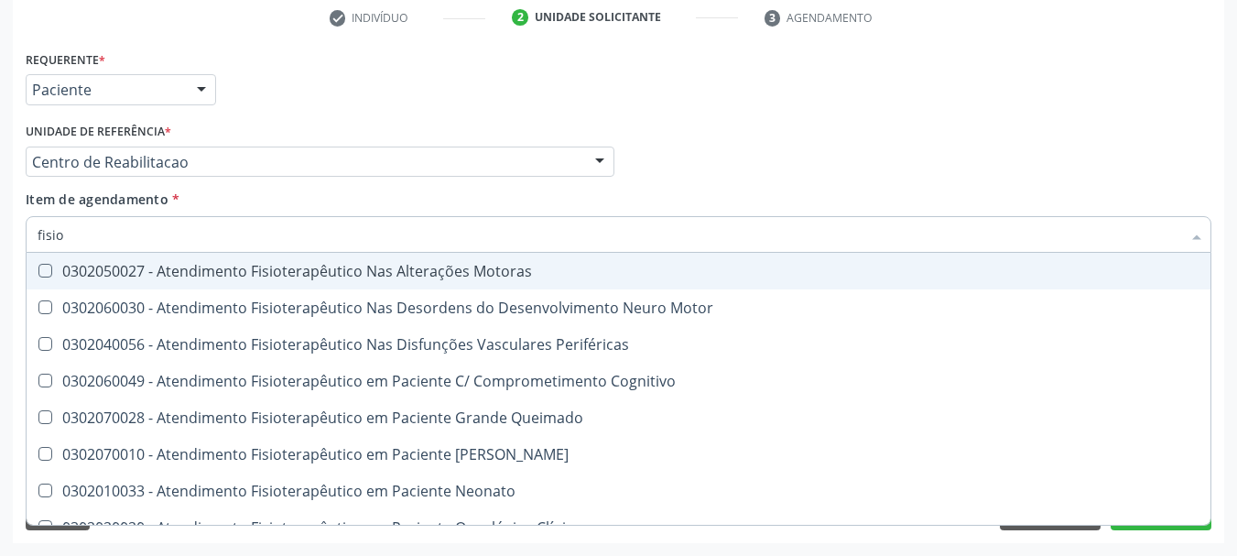
click at [212, 273] on div "0302050027 - Atendimento Fisioterapêutico Nas Alterações Motoras" at bounding box center [693, 271] width 1310 height 15
checkbox Motoras "true"
click at [701, 200] on div "Item de agendamento * fisio Desfazer seleção 0302050027 - Atendimento Fisiotera…" at bounding box center [618, 218] width 1185 height 58
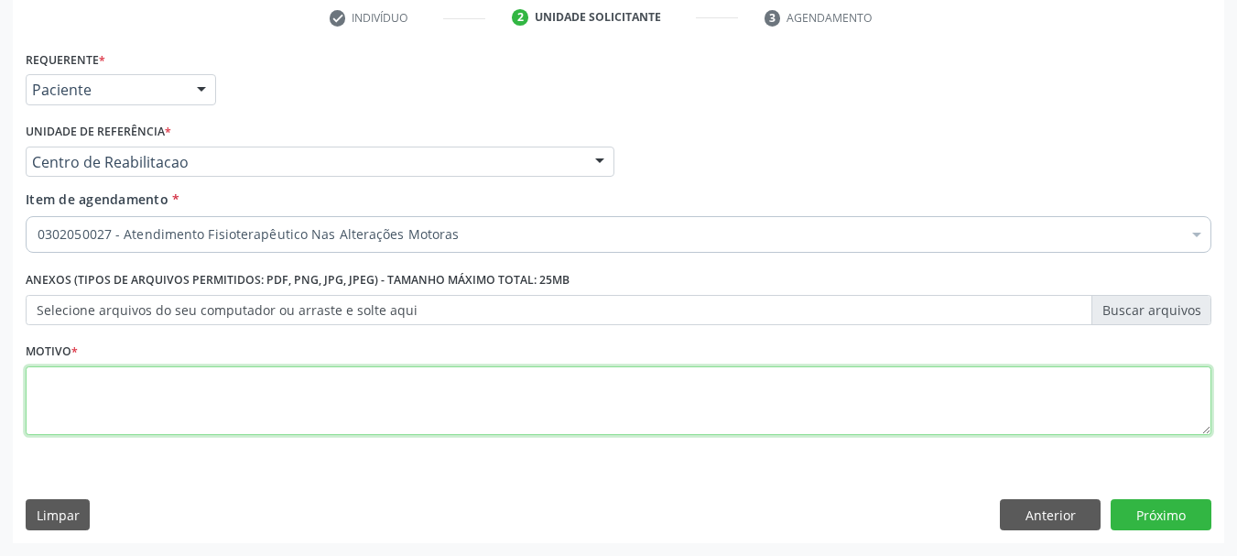
drag, startPoint x: 401, startPoint y: 369, endPoint x: 398, endPoint y: 385, distance: 16.7
click at [398, 385] on textarea at bounding box center [618, 401] width 1185 height 70
type textarea "....."
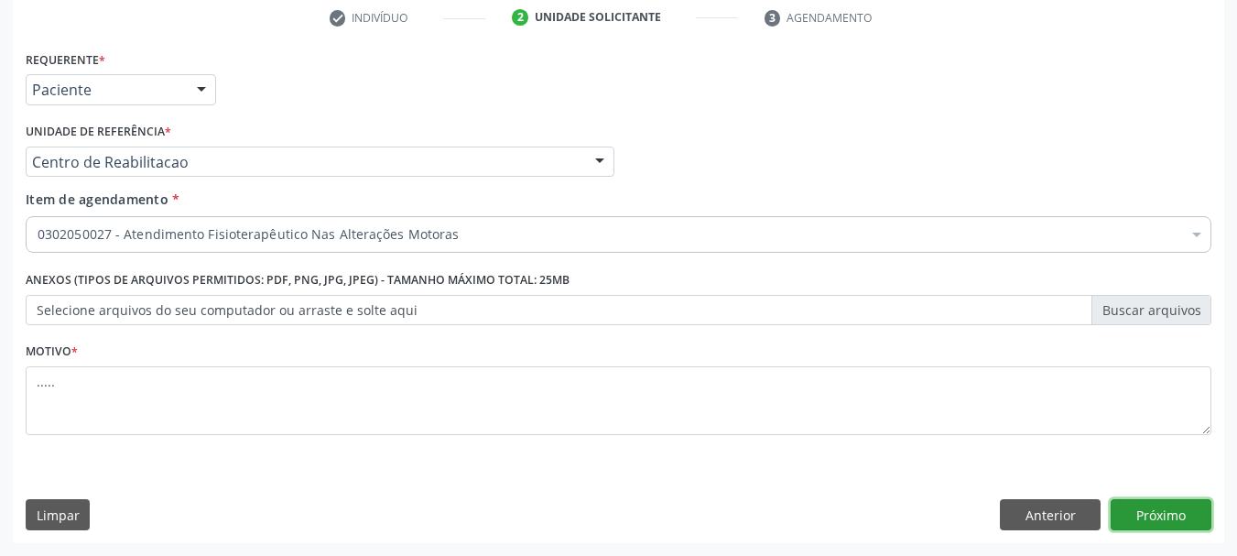
click at [1205, 516] on button "Próximo" at bounding box center [1160, 514] width 101 height 31
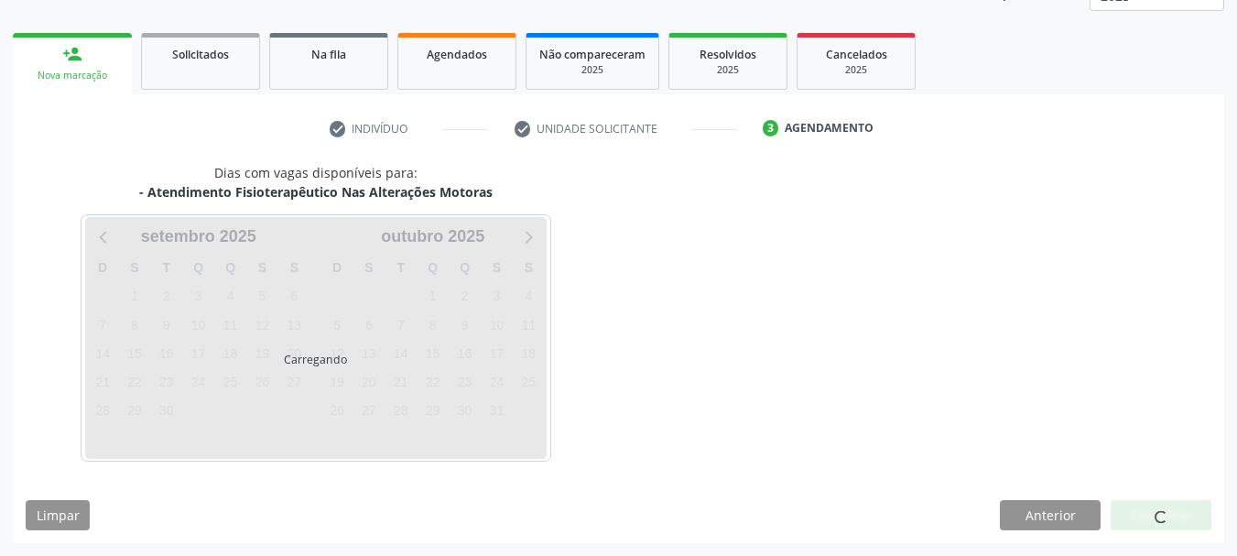
scroll to position [241, 0]
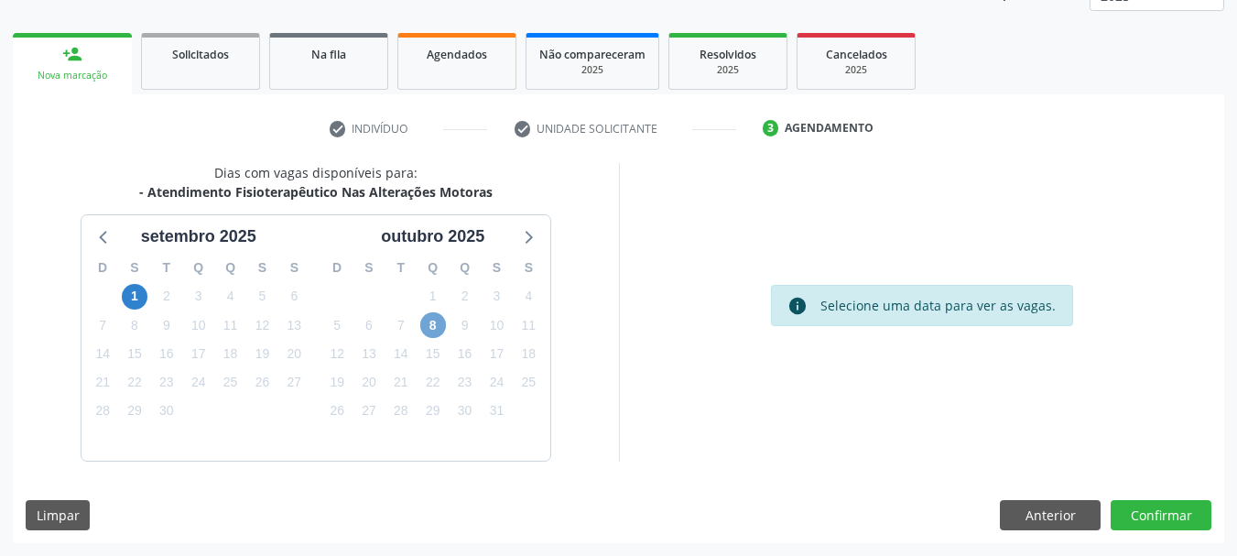
click at [444, 328] on span "8" at bounding box center [433, 325] width 26 height 26
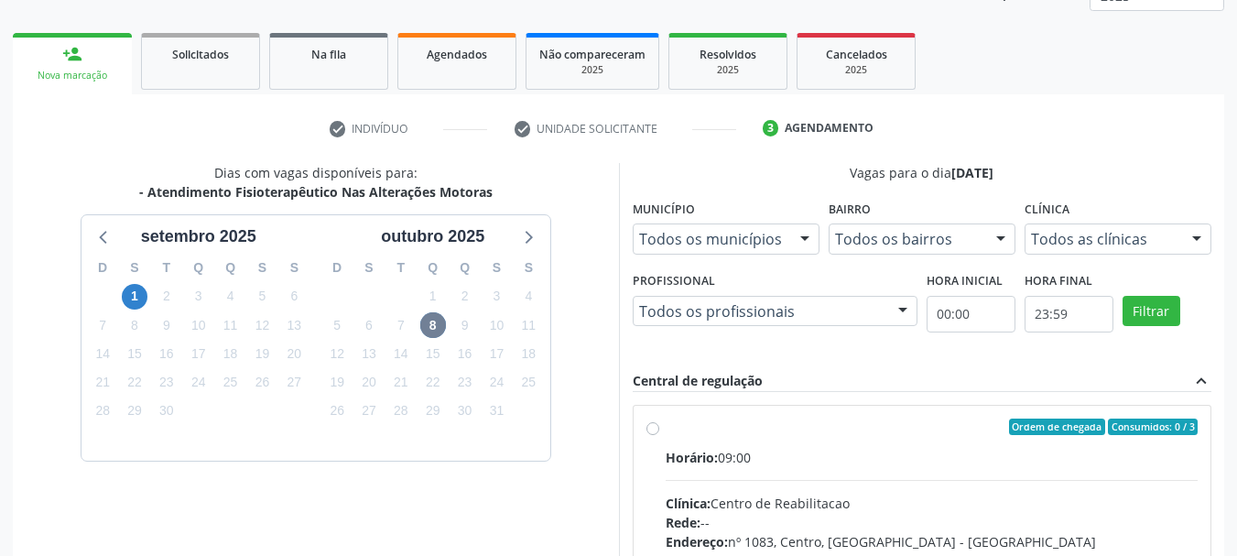
click at [666, 434] on label "Ordem de chegada Consumidos: 0 / 3 Horário: 09:00 Clínica: Centro de Reabilitac…" at bounding box center [932, 558] width 533 height 281
click at [646, 434] on input "Ordem de chegada Consumidos: 0 / 3 Horário: 09:00 Clínica: Centro de Reabilitac…" at bounding box center [652, 426] width 13 height 16
radio input "true"
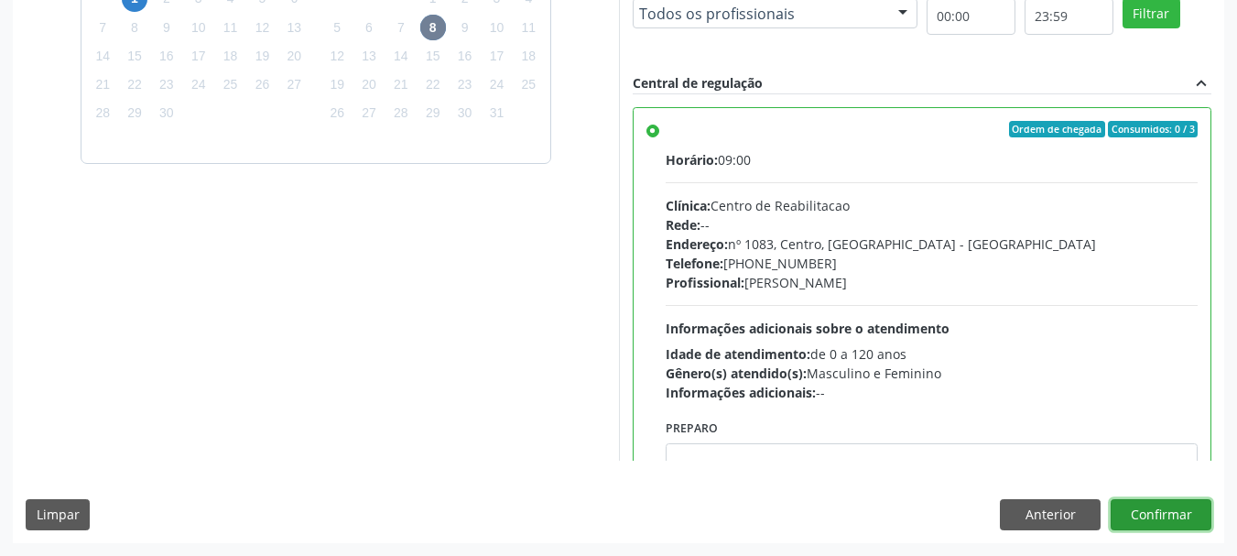
click at [1184, 514] on button "Confirmar" at bounding box center [1160, 514] width 101 height 31
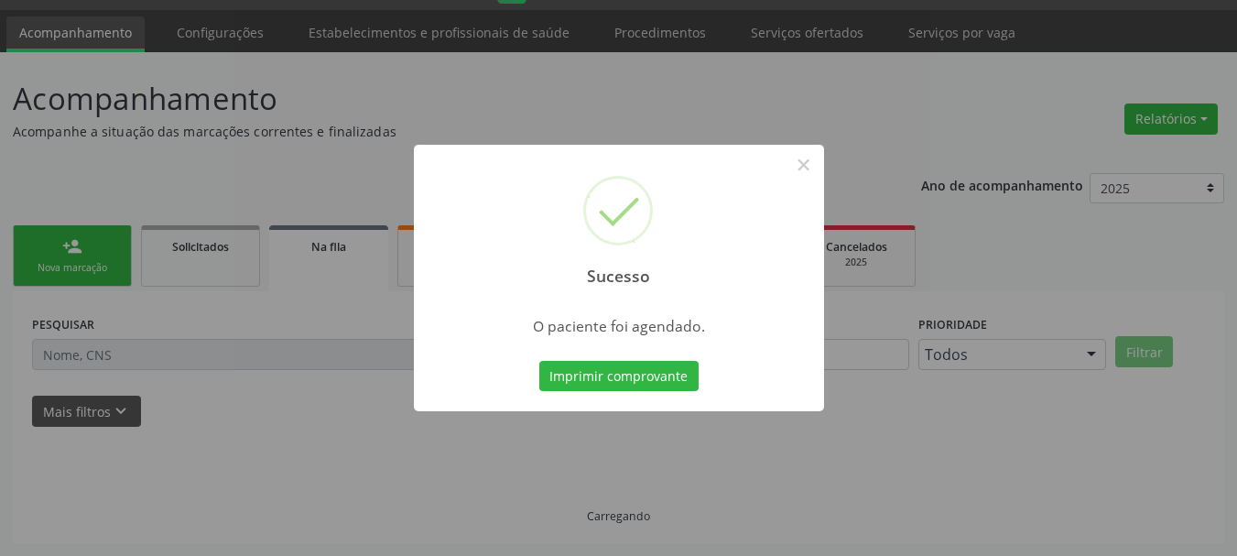
scroll to position [49, 0]
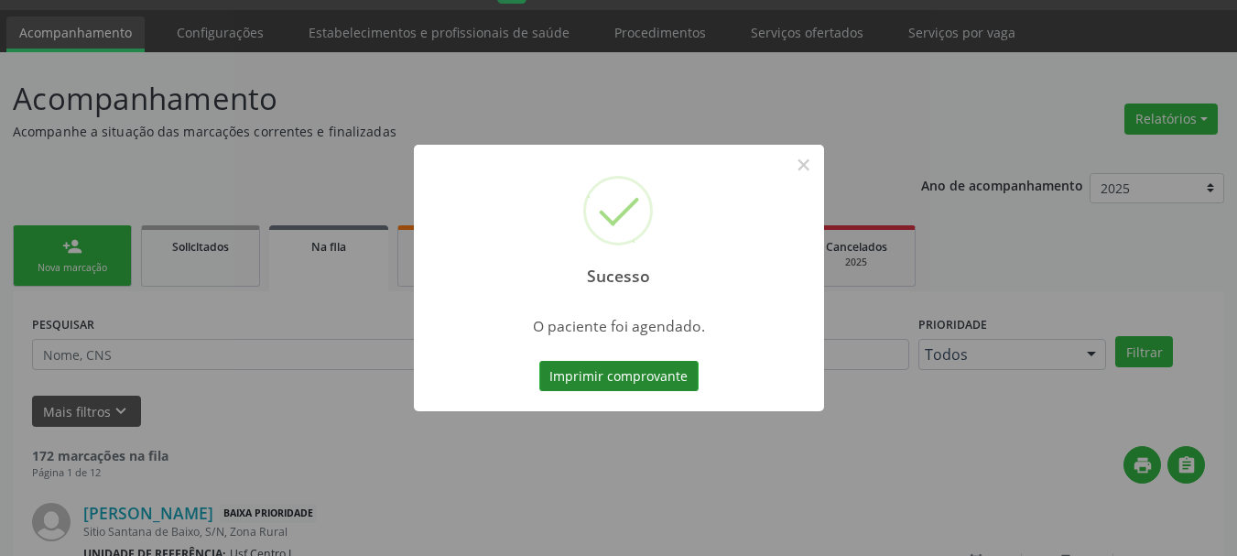
click at [671, 377] on button "Imprimir comprovante" at bounding box center [618, 376] width 159 height 31
